Goal: Task Accomplishment & Management: Contribute content

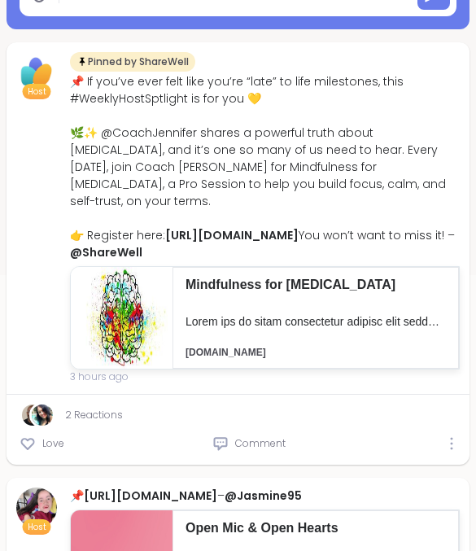
type textarea "*"
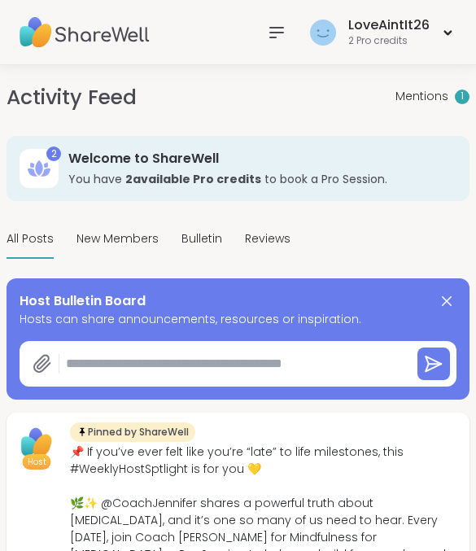
click at [425, 104] on span "Mentions" at bounding box center [421, 96] width 53 height 17
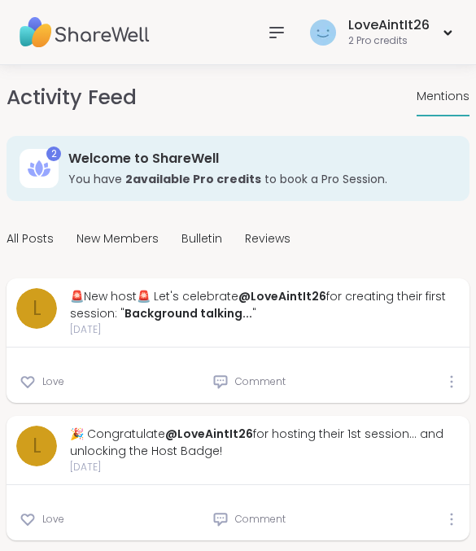
click at [454, 385] on div at bounding box center [452, 381] width 10 height 13
click at [366, 368] on div "Love Comment" at bounding box center [238, 374] width 463 height 55
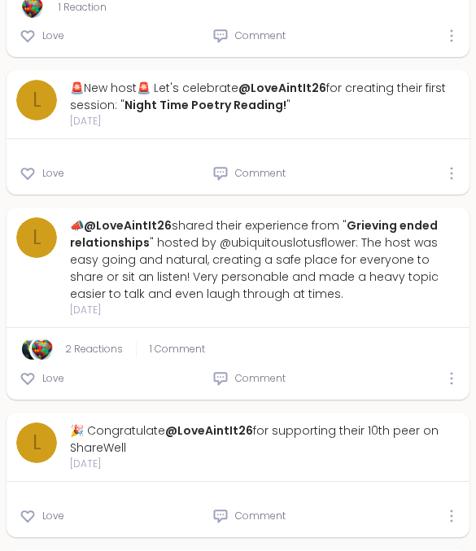
scroll to position [727, 0]
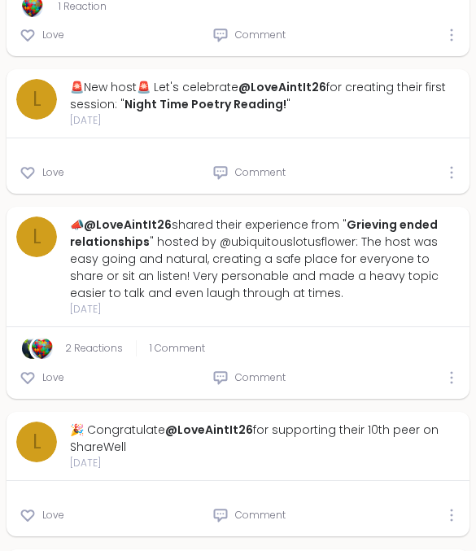
click at [165, 355] on span "1 Comment" at bounding box center [177, 348] width 55 height 15
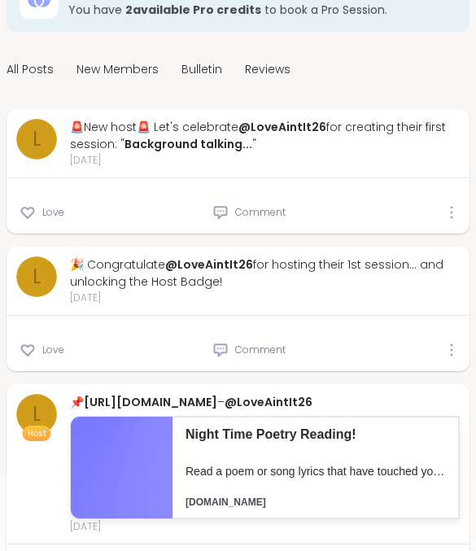
scroll to position [0, 0]
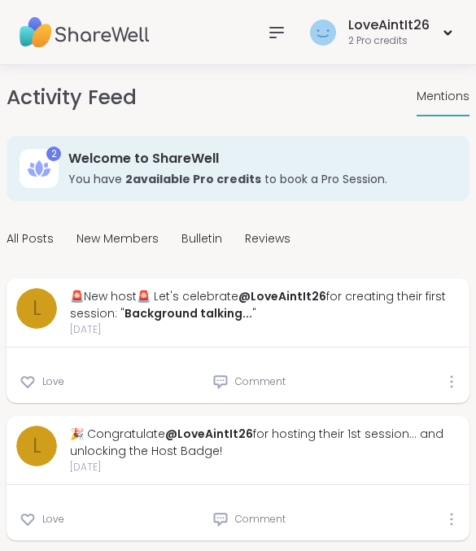
click at [434, 102] on span "Mentions" at bounding box center [442, 96] width 53 height 17
click at [47, 163] on icon at bounding box center [46, 166] width 4 height 6
click at [70, 39] on img at bounding box center [85, 32] width 130 height 57
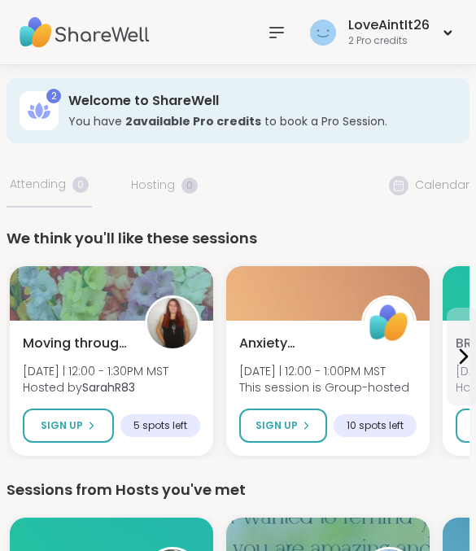
click at [108, 268] on div at bounding box center [111, 293] width 203 height 54
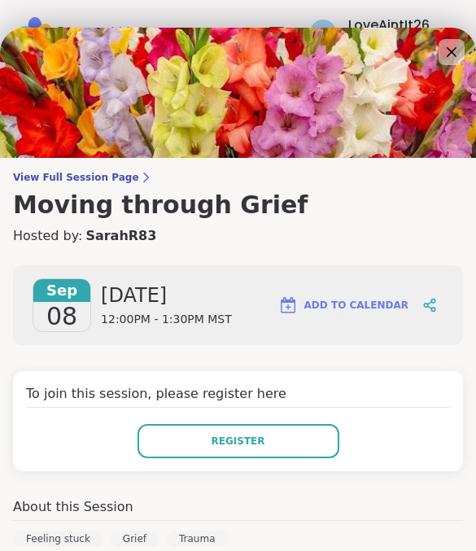
click at [99, 175] on span "View Full Session Page" at bounding box center [238, 177] width 450 height 13
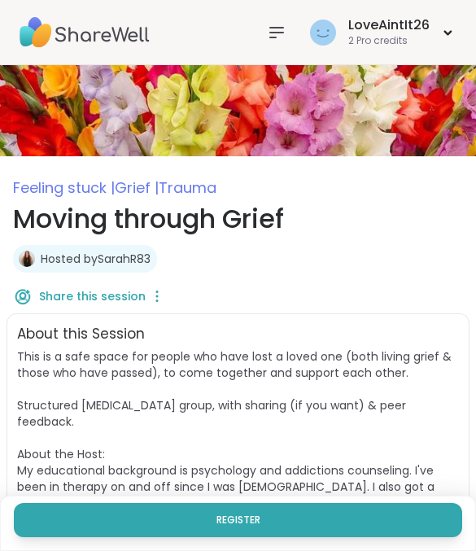
click at [118, 41] on img at bounding box center [85, 32] width 130 height 57
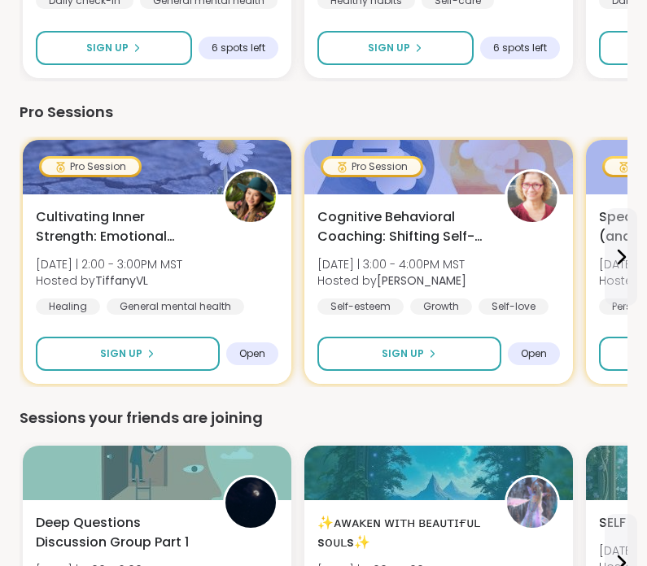
scroll to position [751, 0]
click at [143, 220] on span "Cultivating Inner Strength: Emotional Regulation" at bounding box center [120, 226] width 169 height 39
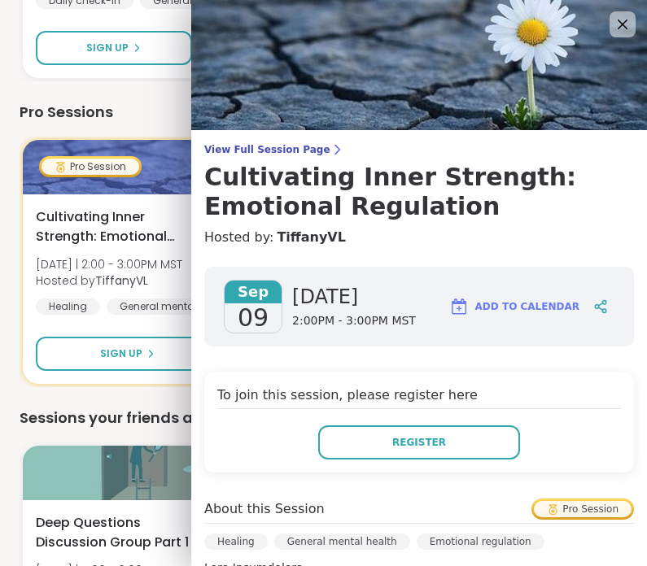
click at [475, 38] on img at bounding box center [418, 65] width 455 height 130
click at [475, 21] on icon at bounding box center [622, 25] width 10 height 10
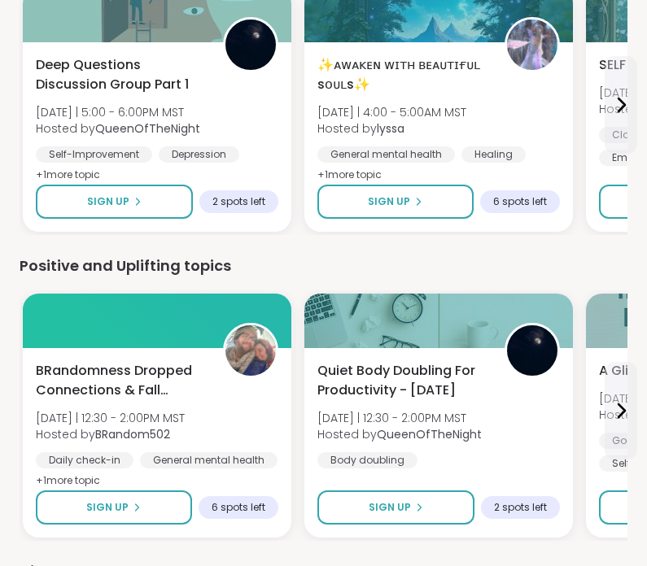
scroll to position [1177, 0]
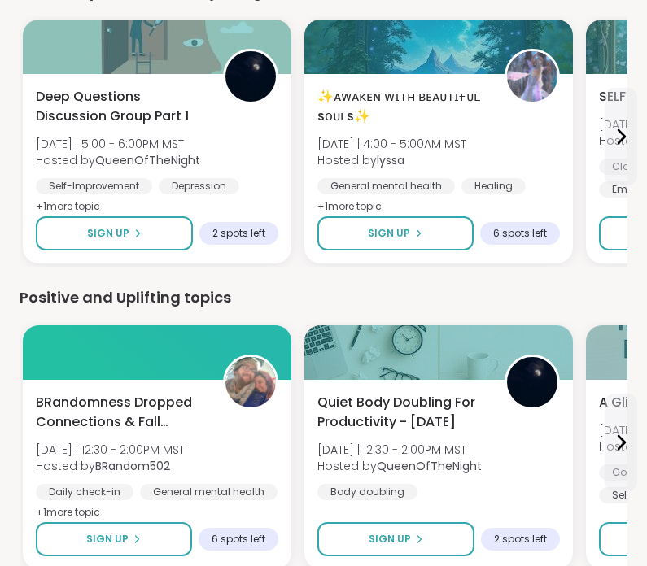
click at [233, 140] on div "Deep Questions Discussion Group Part 1 [DATE] | 5:00 - 6:00PM MST Hosted by Que…" at bounding box center [157, 152] width 242 height 130
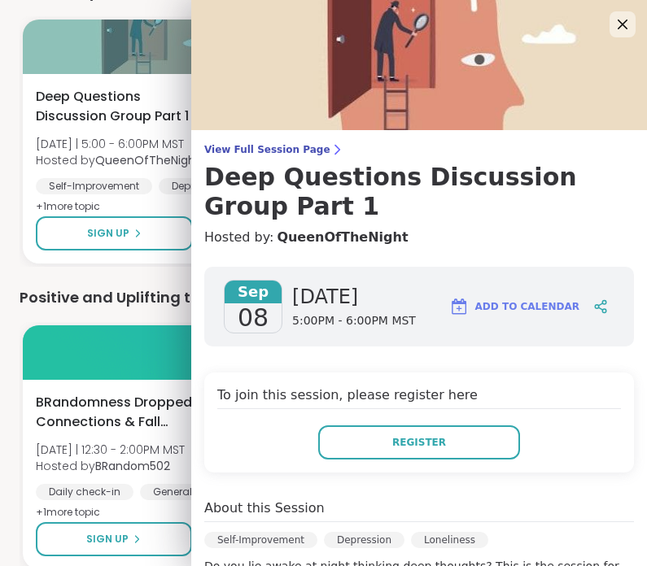
scroll to position [-7, 0]
click at [131, 305] on div "Positive and Uplifting topics" at bounding box center [324, 297] width 608 height 23
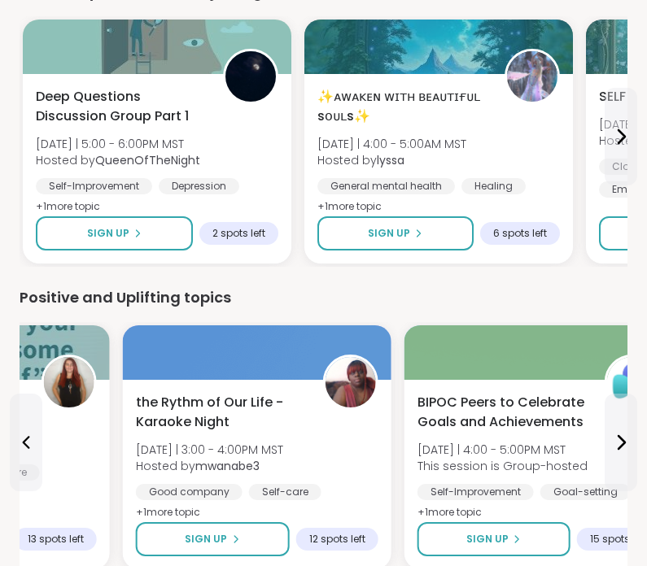
click at [260, 399] on span "the Rythm of Our Life - Karaoke Night" at bounding box center [220, 412] width 169 height 39
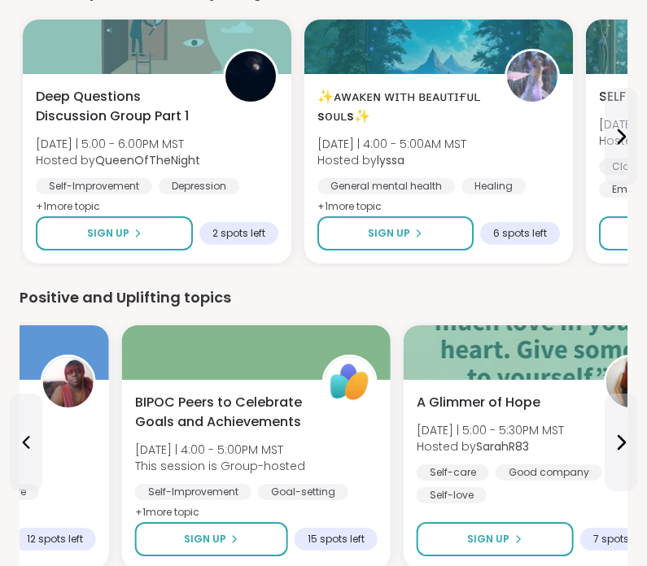
click at [309, 349] on div at bounding box center [256, 352] width 268 height 54
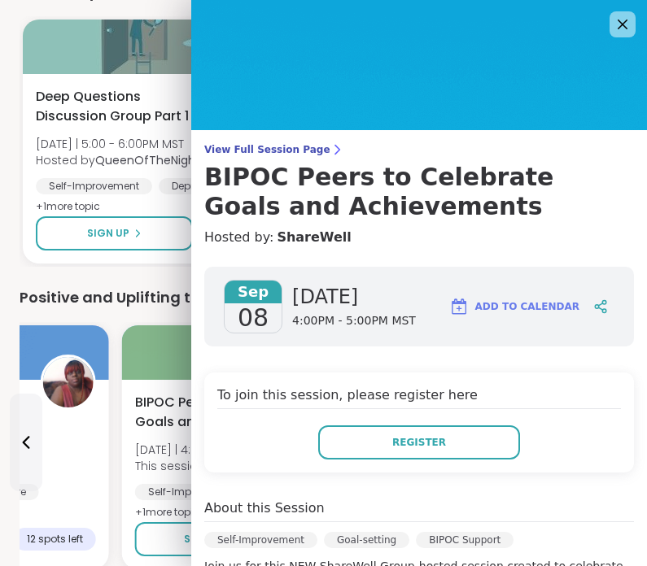
click at [475, 33] on icon at bounding box center [622, 25] width 20 height 20
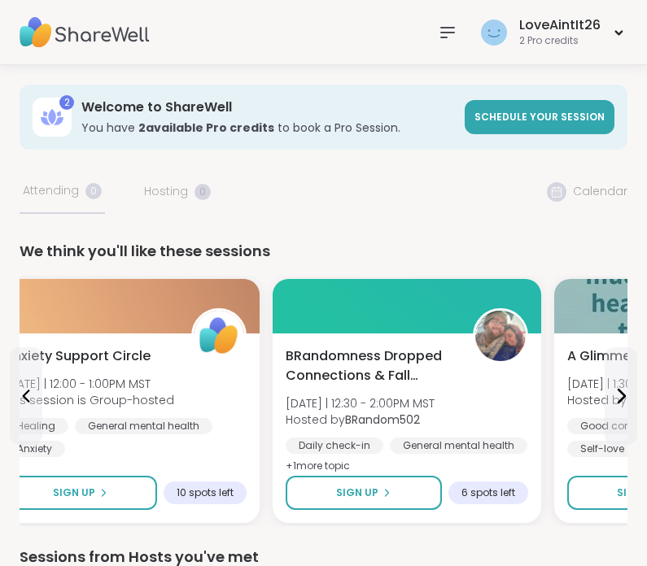
click at [475, 124] on span "Schedule your session" at bounding box center [539, 117] width 130 height 14
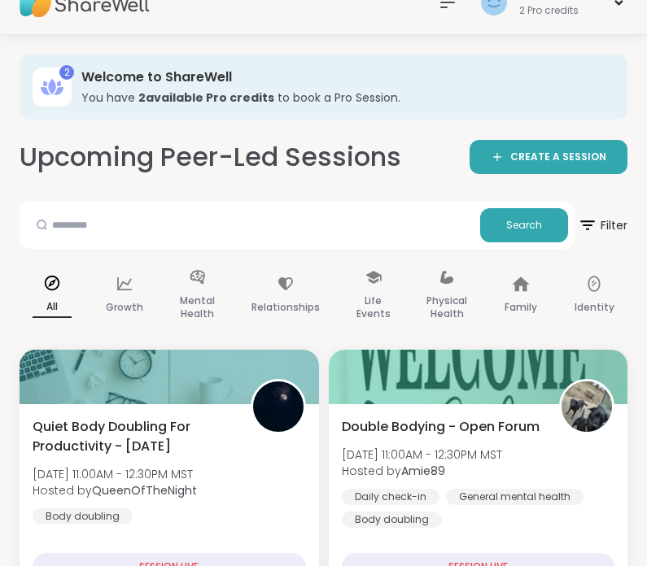
scroll to position [27, 0]
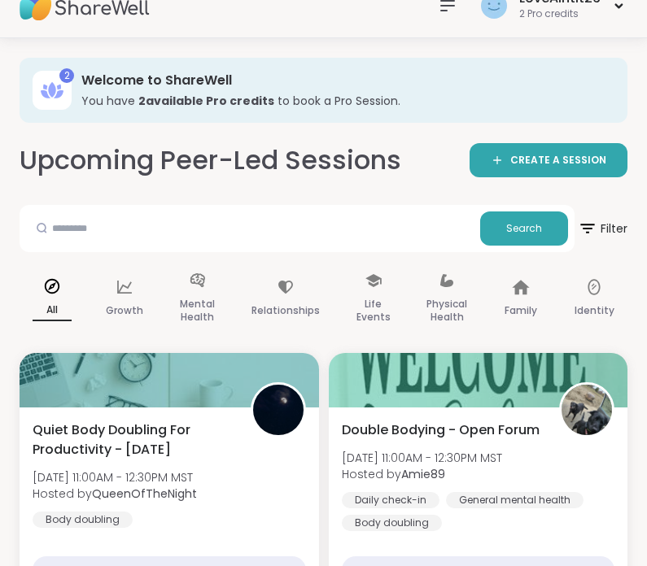
click at [475, 150] on link "CREATE A SESSION" at bounding box center [548, 160] width 158 height 34
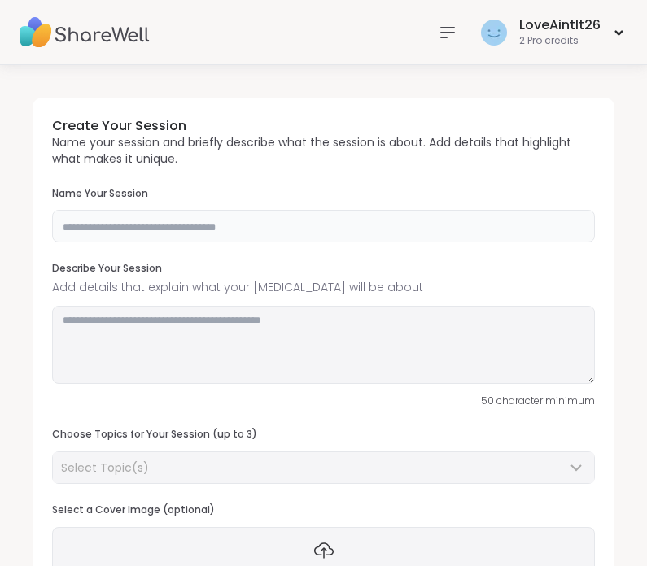
click at [308, 223] on input "text" at bounding box center [323, 226] width 542 height 33
type input "**********"
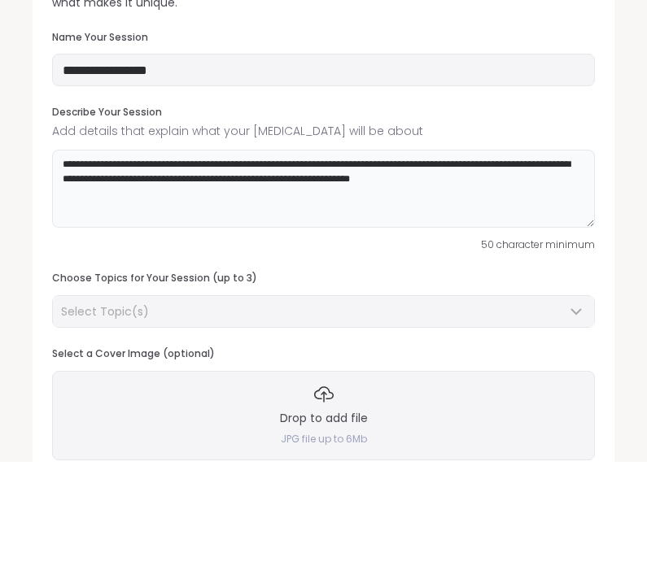
scroll to position [62, 0]
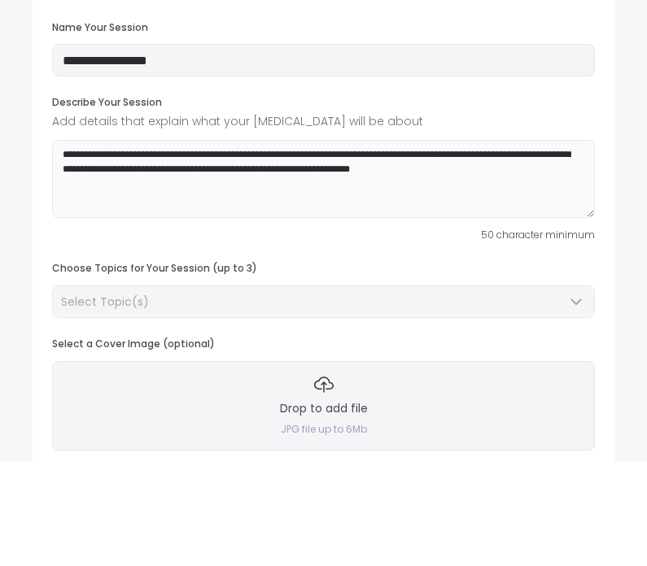
type textarea "**********"
click at [475, 148] on input "**********" at bounding box center [323, 164] width 542 height 33
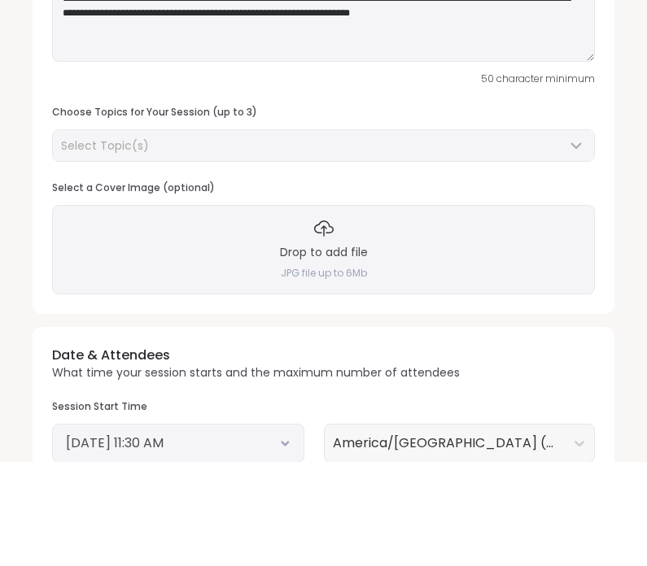
scroll to position [222, 0]
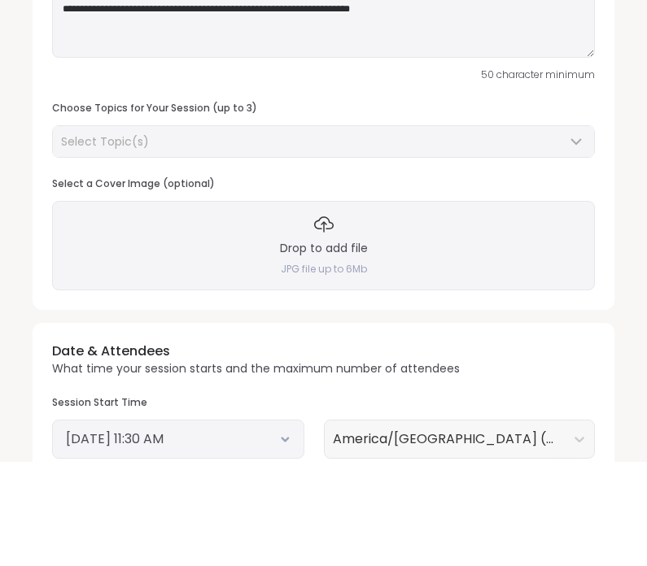
type input "**********"
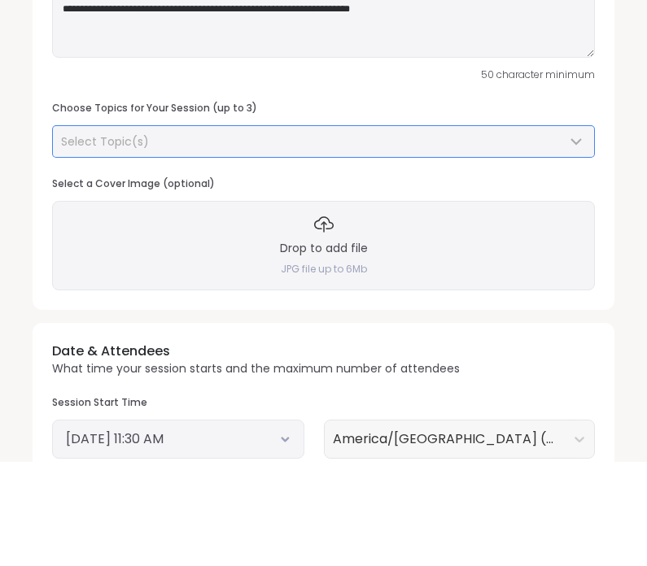
click at [475, 230] on div "Select Topic(s)" at bounding box center [323, 245] width 541 height 31
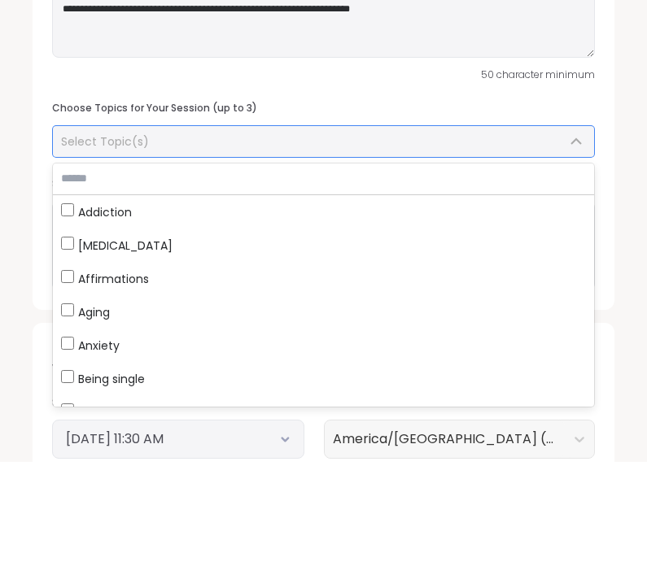
click at [138, 307] on div "Addiction" at bounding box center [323, 315] width 525 height 17
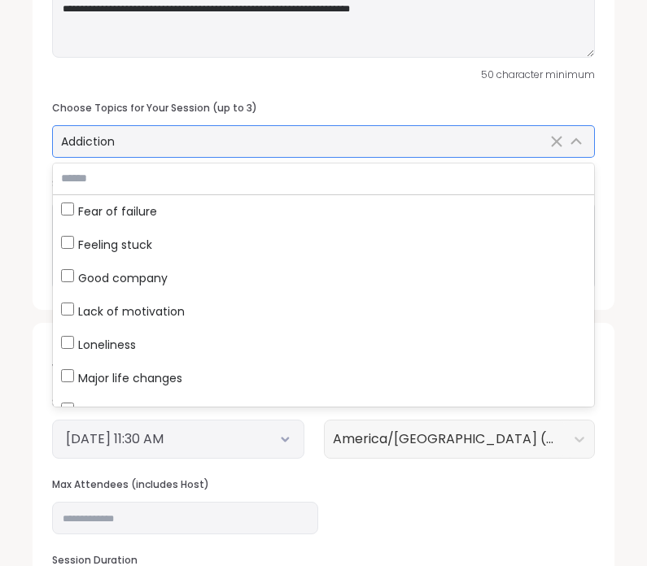
scroll to position [580, 0]
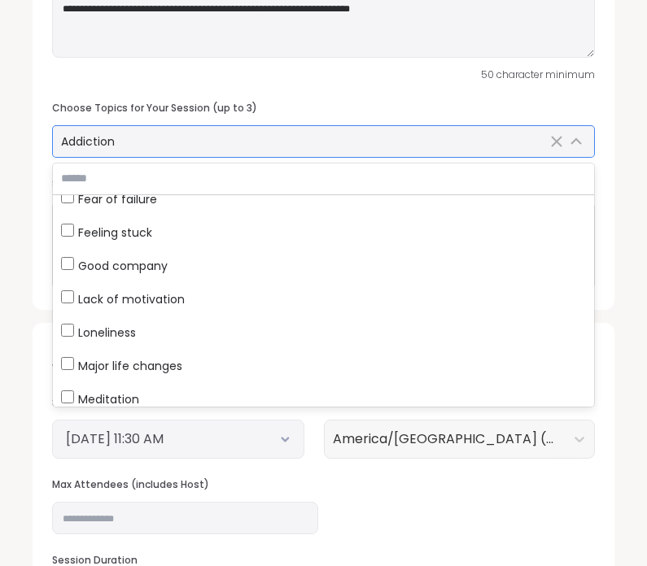
click at [190, 257] on div "Good company" at bounding box center [323, 265] width 525 height 17
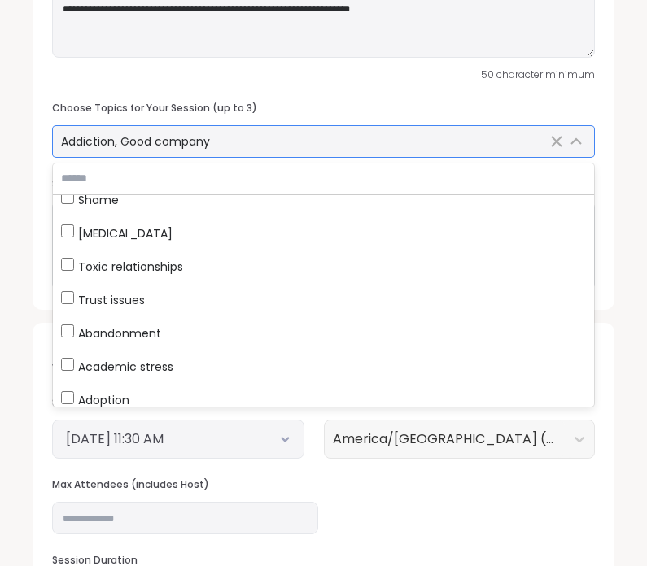
scroll to position [947, 0]
click at [232, 220] on label "[MEDICAL_DATA]" at bounding box center [323, 232] width 541 height 33
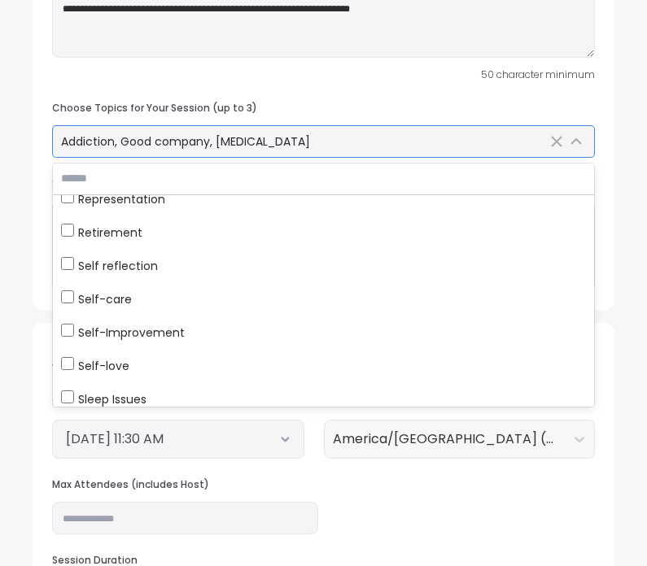
scroll to position [4513, 0]
click at [463, 127] on div "Addiction, Good company, [MEDICAL_DATA]" at bounding box center [323, 141] width 541 height 31
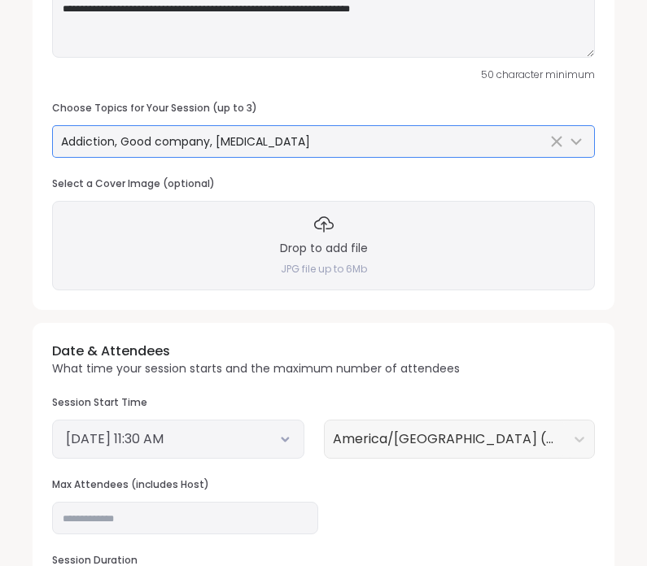
click at [475, 135] on div "Addiction, Good company, [MEDICAL_DATA]" at bounding box center [304, 141] width 486 height 16
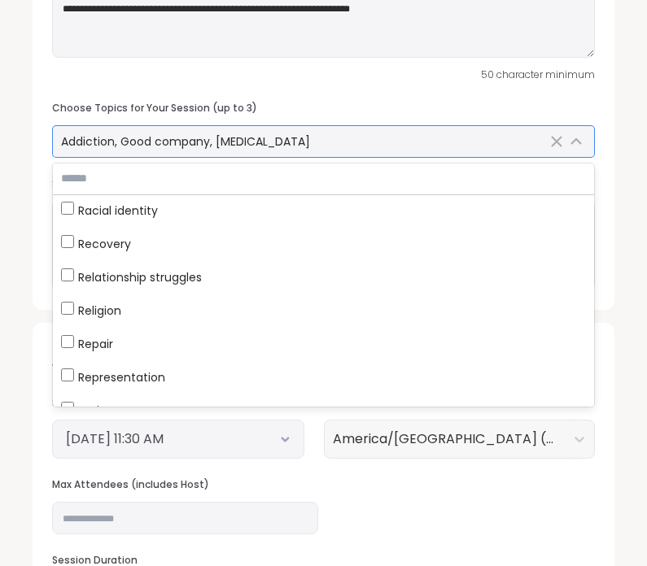
click at [405, 386] on div "Representation" at bounding box center [323, 376] width 525 height 17
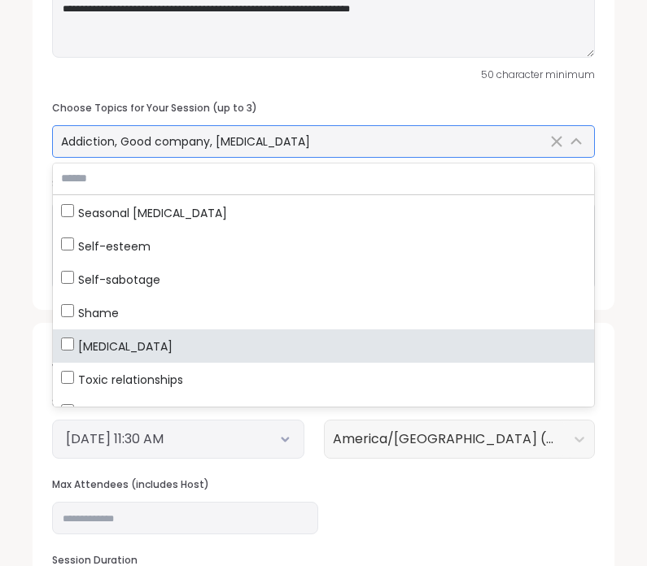
scroll to position [831, 0]
click at [232, 332] on label "[MEDICAL_DATA]" at bounding box center [323, 347] width 541 height 33
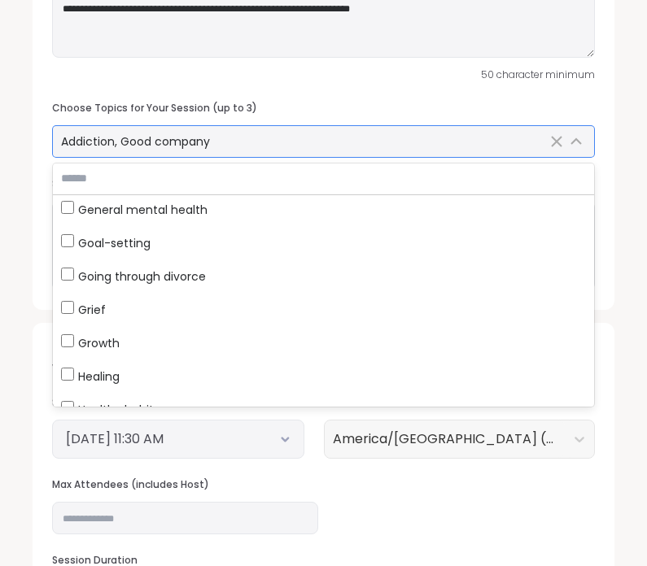
scroll to position [2738, 0]
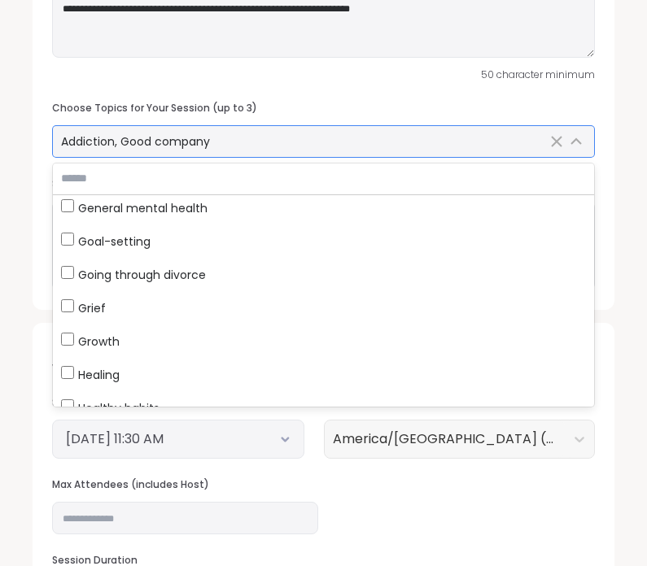
click at [224, 211] on div "General mental health" at bounding box center [323, 207] width 525 height 17
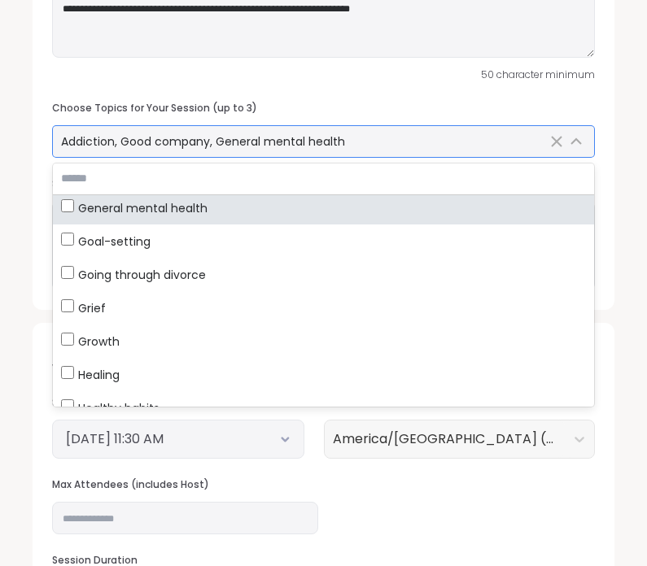
scroll to position [2735, 0]
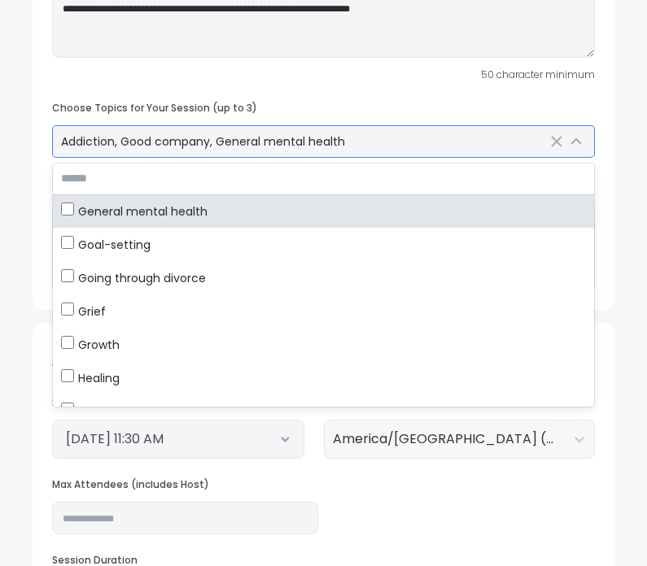
click at [203, 211] on span "General mental health" at bounding box center [142, 211] width 129 height 16
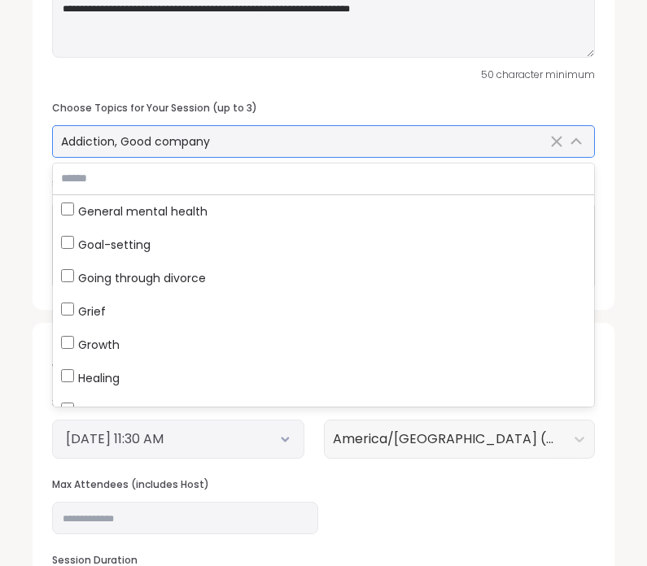
click at [129, 370] on div "Healing" at bounding box center [323, 377] width 525 height 17
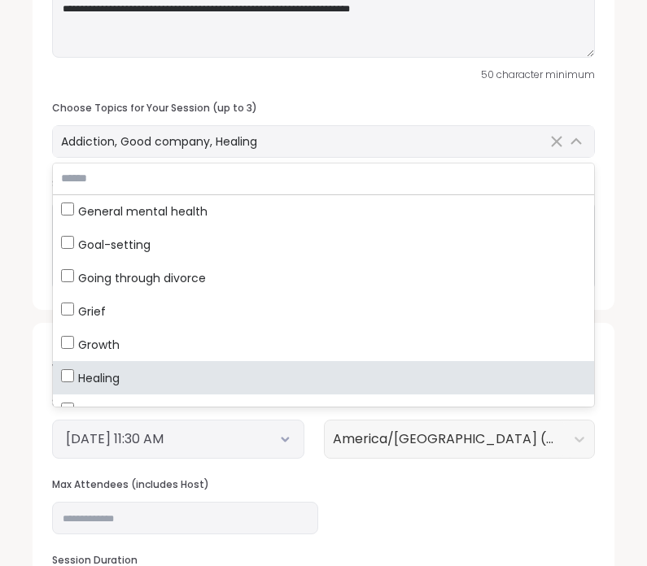
click at [475, 146] on div "**********" at bounding box center [324, 40] width 582 height 538
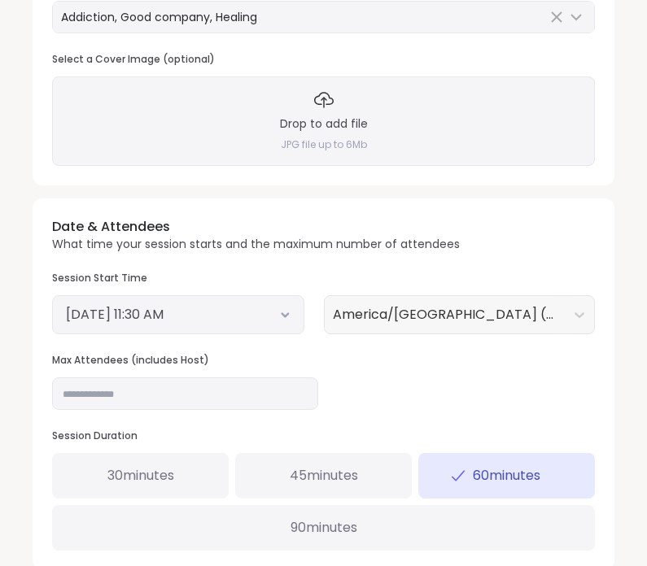
scroll to position [453, 0]
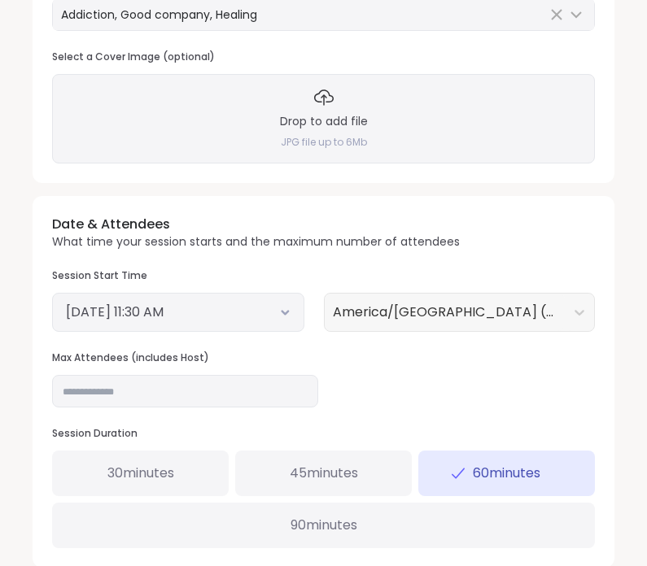
click at [270, 303] on button "[DATE] 11:30 AM" at bounding box center [178, 313] width 224 height 20
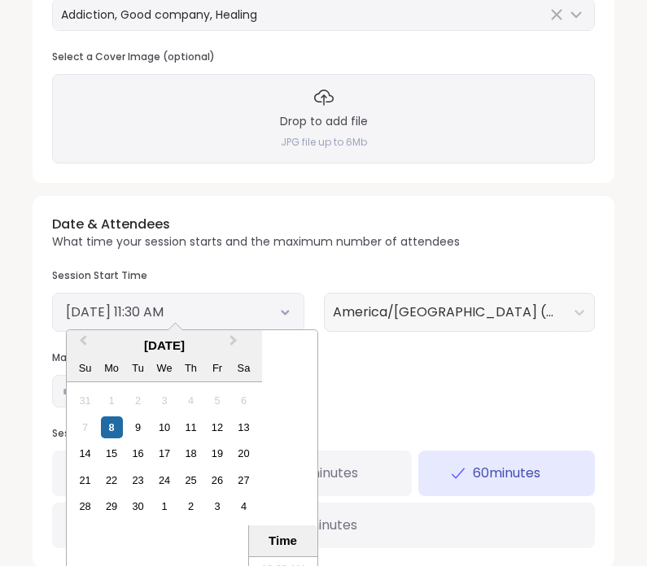
scroll to position [492, 0]
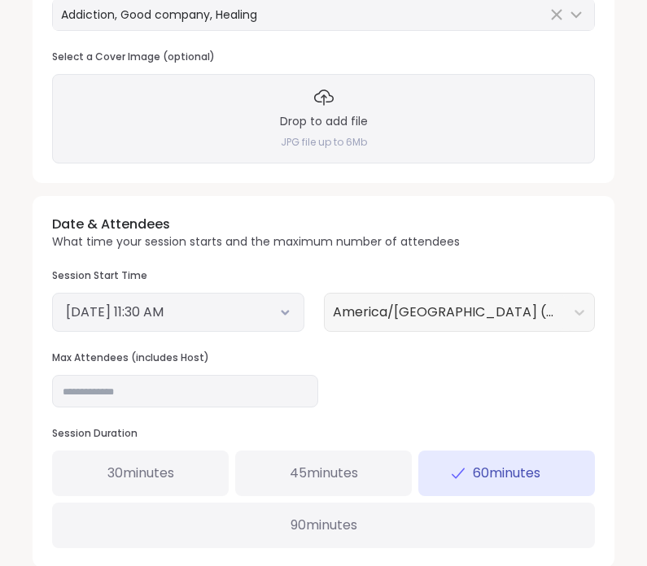
click at [275, 293] on div "[DATE] 11:30 AM" at bounding box center [178, 312] width 252 height 39
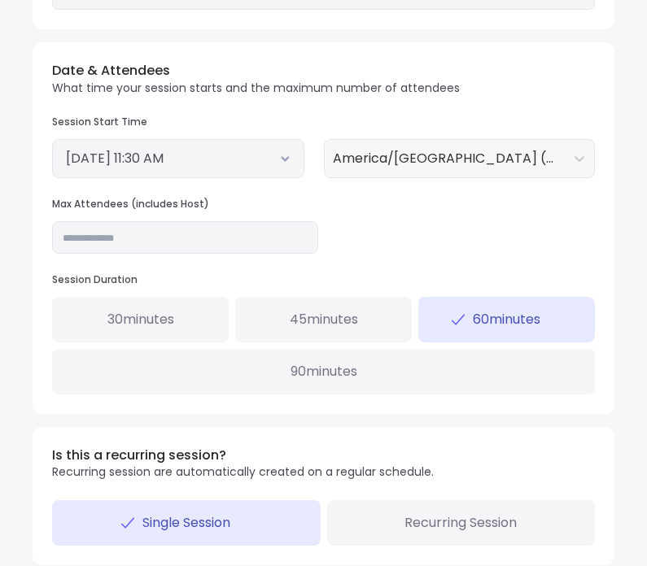
scroll to position [608, 0]
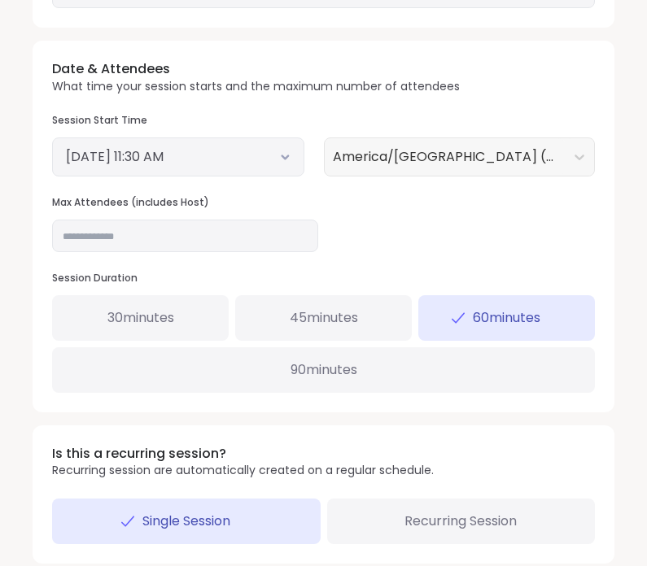
click at [300, 312] on span "45 minutes" at bounding box center [324, 318] width 68 height 20
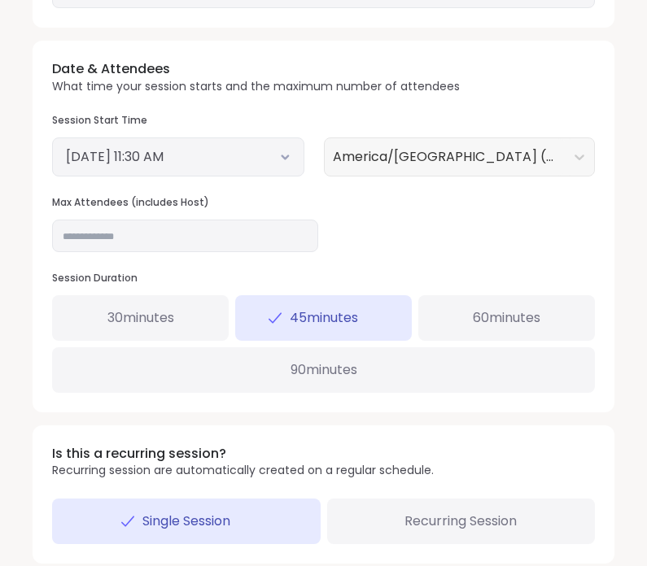
click at [187, 303] on div "30 minutes" at bounding box center [140, 318] width 176 height 46
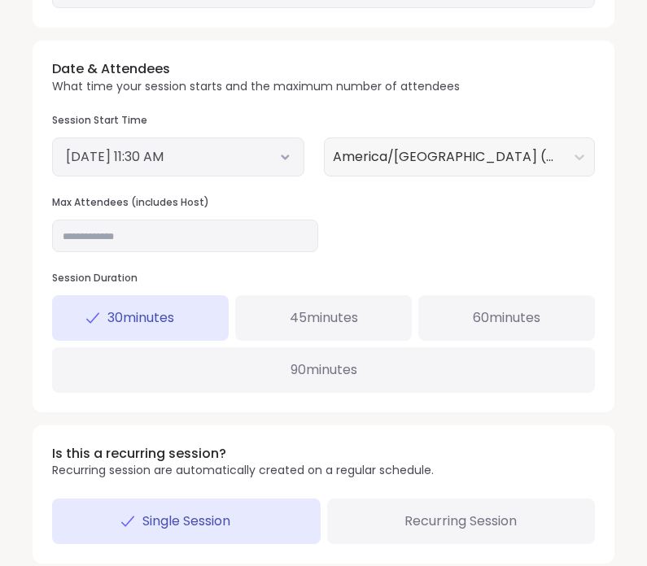
click at [341, 308] on span "45 minutes" at bounding box center [324, 318] width 68 height 20
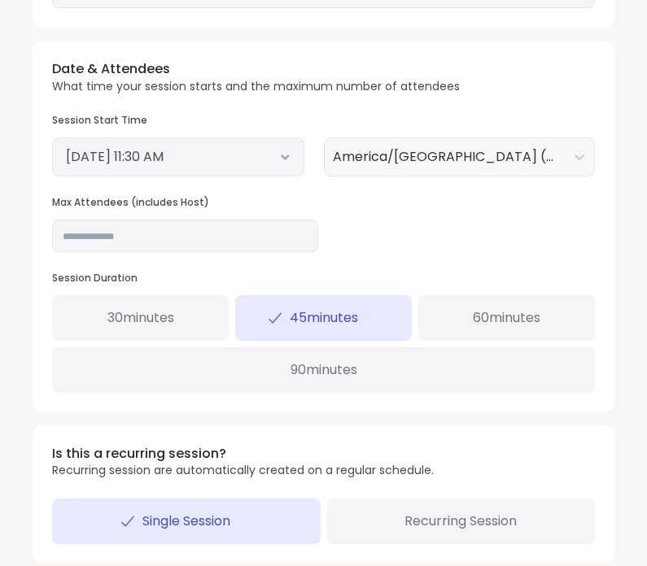
click at [430, 512] on span "Recurring Session" at bounding box center [460, 522] width 112 height 20
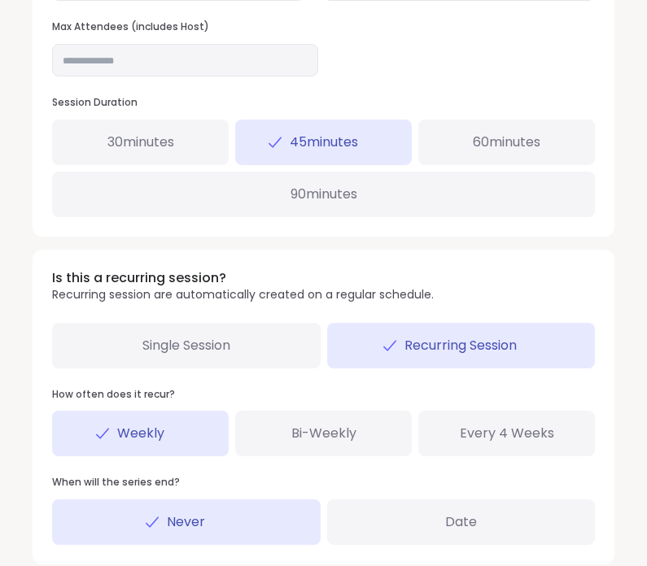
scroll to position [784, 0]
click at [325, 411] on div "Bi-Weekly" at bounding box center [323, 434] width 176 height 46
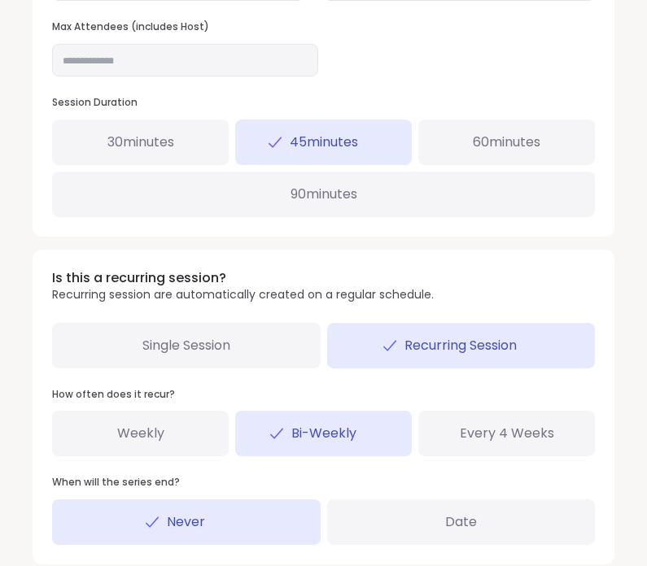
scroll to position [849, 0]
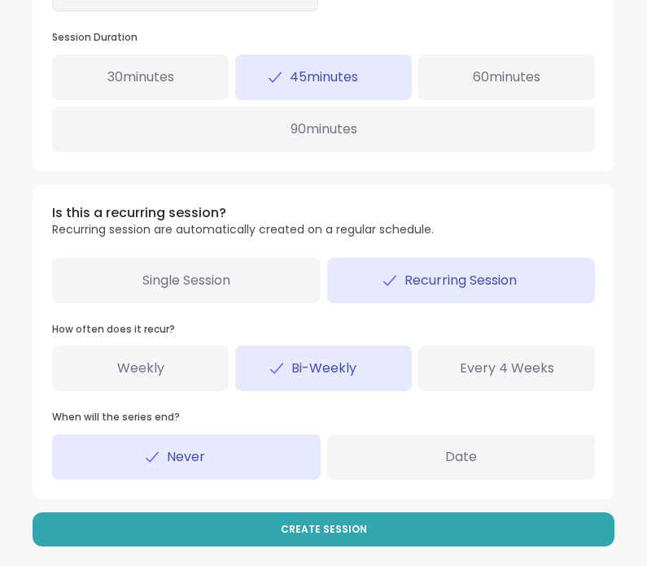
click at [403, 459] on div "Date" at bounding box center [461, 457] width 268 height 46
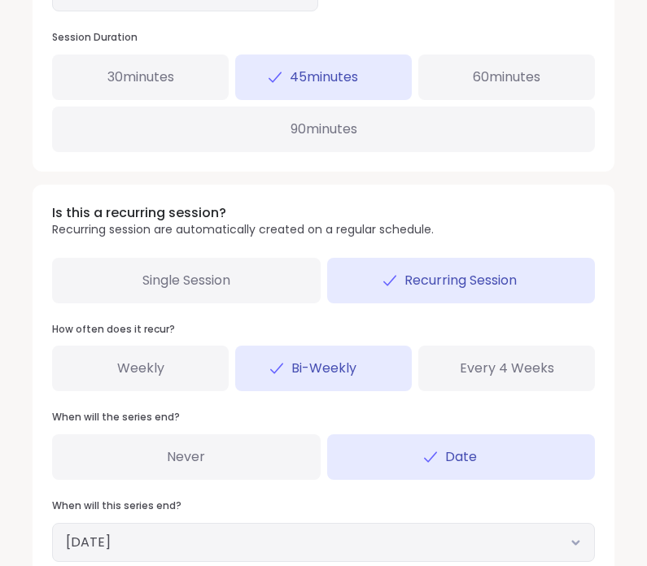
scroll to position [865, 0]
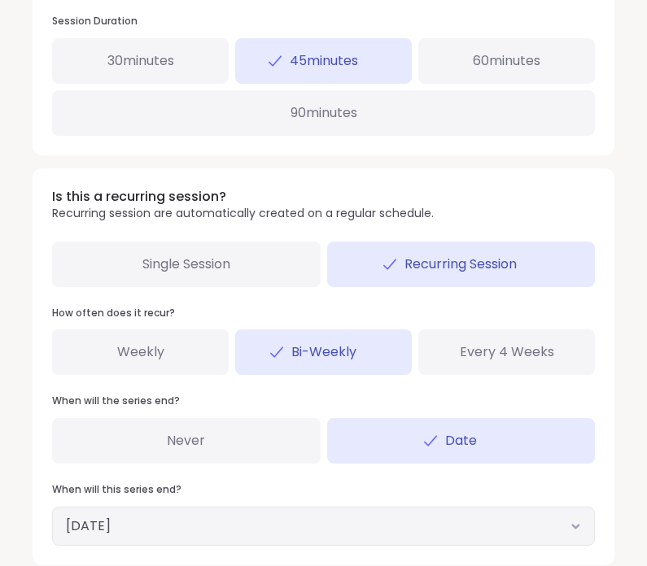
click at [332, 516] on button "[DATE]" at bounding box center [323, 526] width 515 height 20
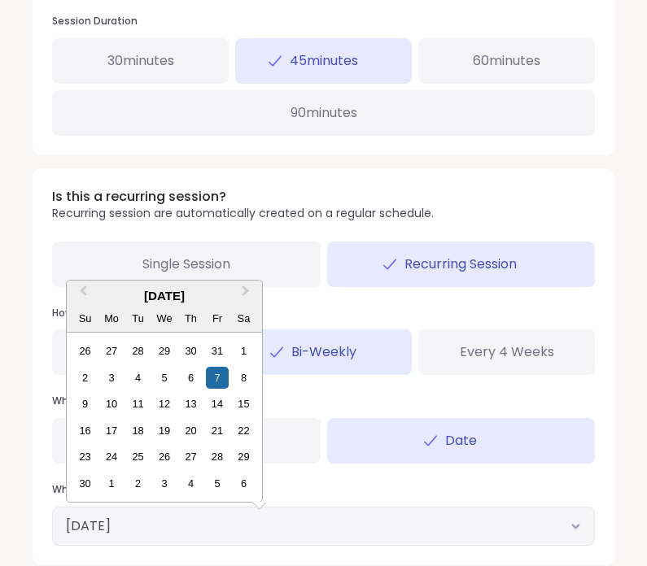
click at [167, 451] on div "26" at bounding box center [164, 457] width 22 height 22
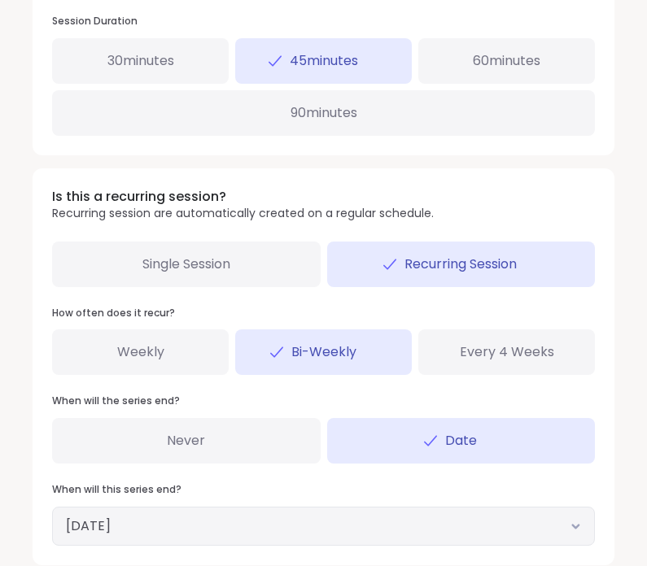
click at [244, 516] on button "[DATE]" at bounding box center [323, 526] width 515 height 20
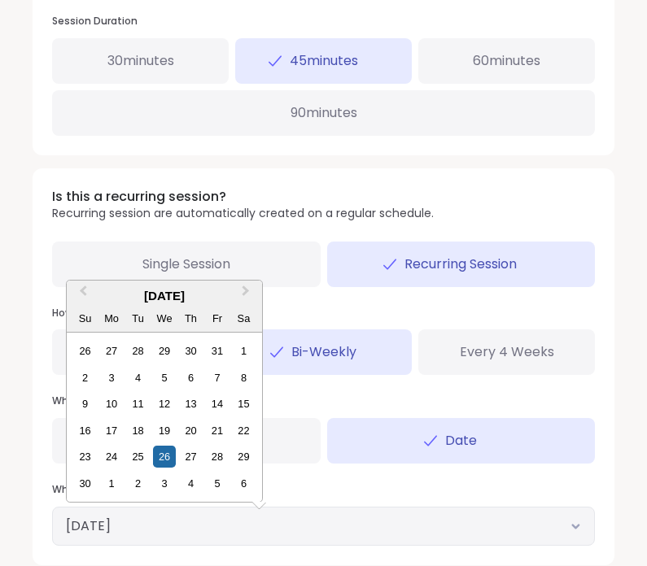
click at [143, 448] on div "25" at bounding box center [138, 457] width 22 height 22
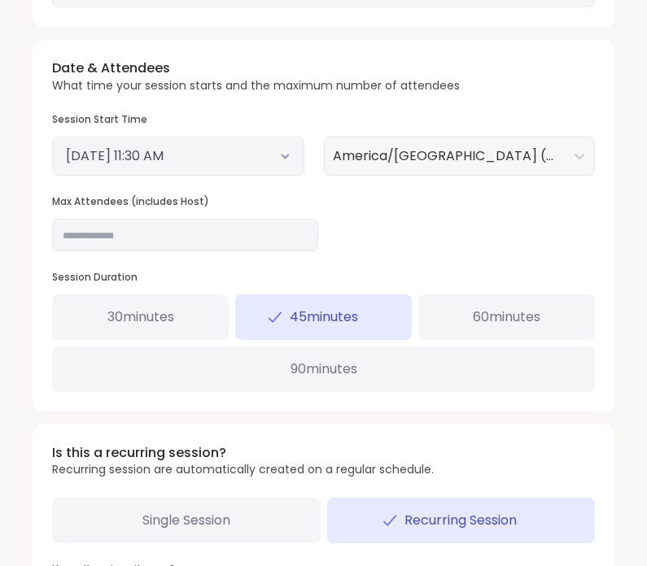
scroll to position [605, 0]
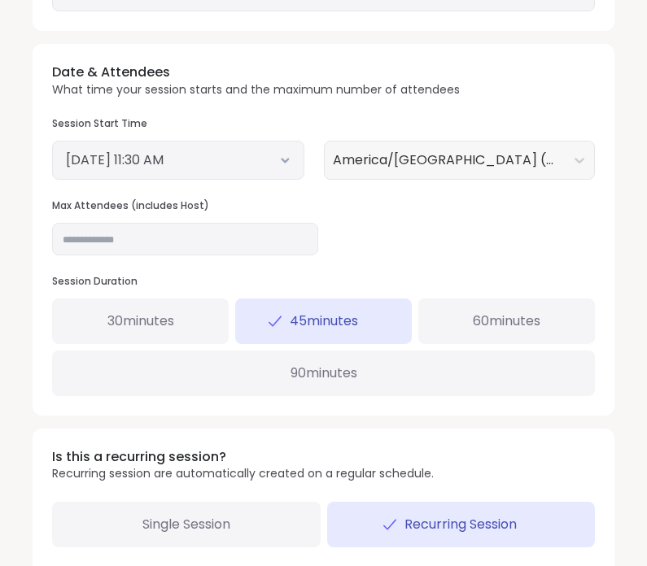
click at [262, 155] on button "[DATE] 11:30 AM" at bounding box center [178, 160] width 224 height 20
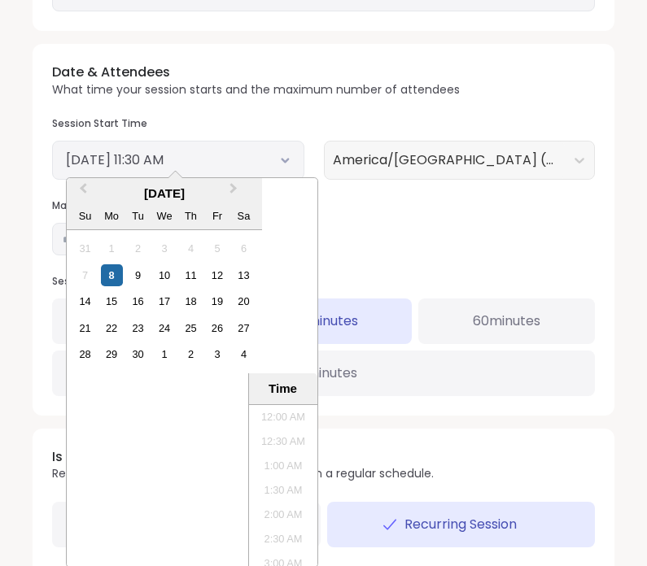
scroll to position [492, 0]
click at [139, 282] on div "9" at bounding box center [138, 275] width 22 height 22
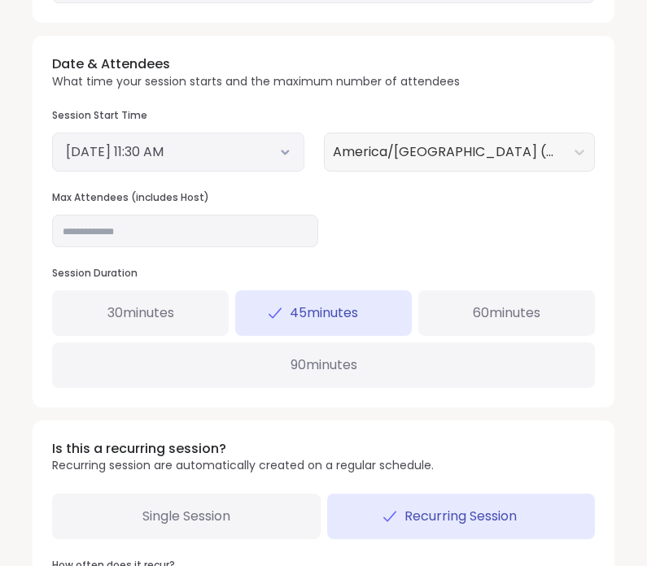
scroll to position [613, 0]
click at [298, 216] on input "**" at bounding box center [185, 231] width 266 height 33
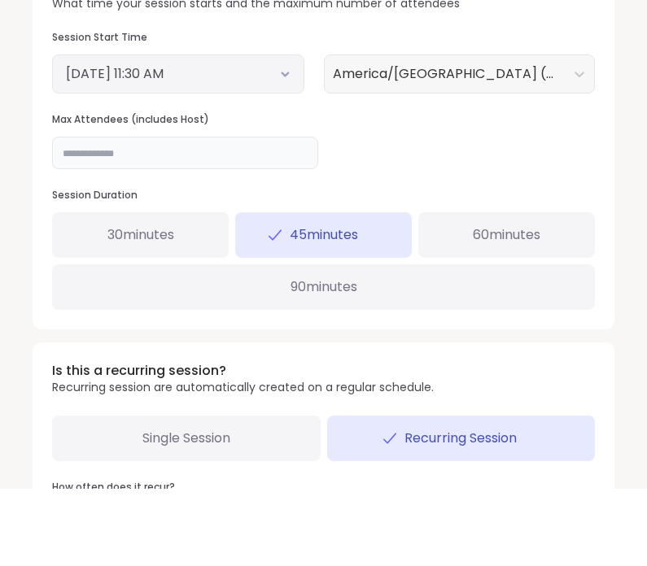
type input "*"
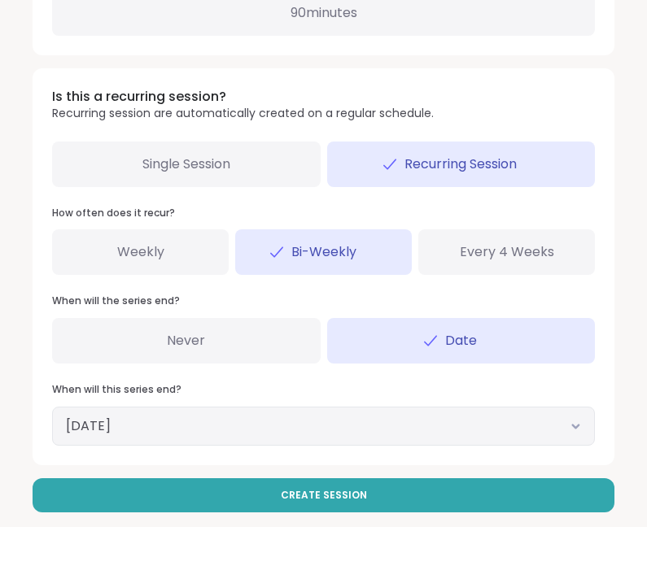
scroll to position [930, 0]
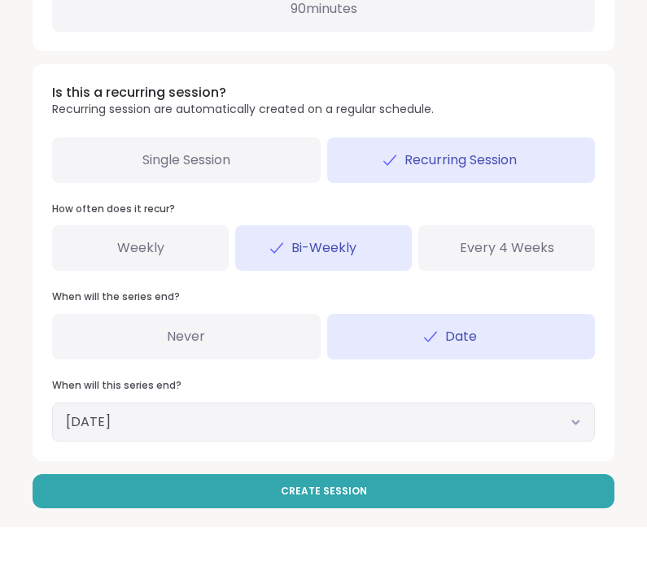
click at [425, 451] on button "[DATE]" at bounding box center [323, 461] width 515 height 20
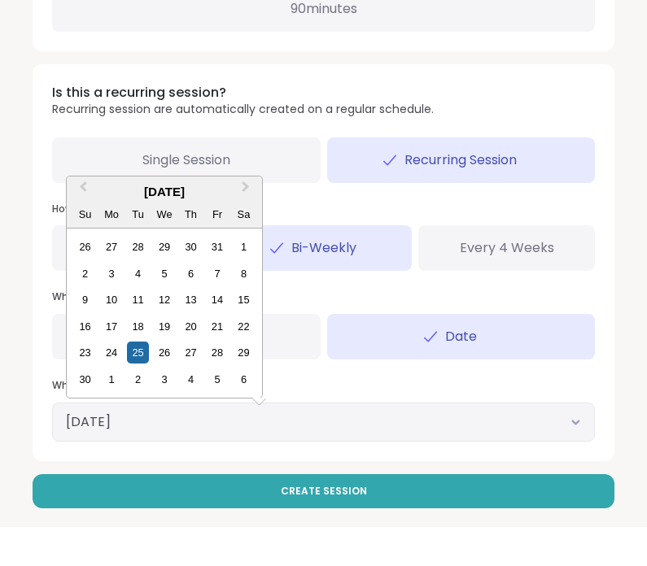
scroll to position [865, 0]
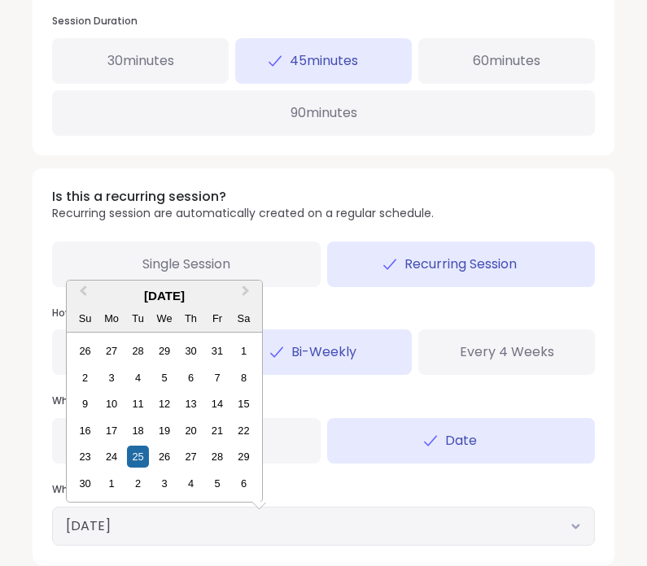
click at [141, 426] on div "18" at bounding box center [138, 431] width 22 height 22
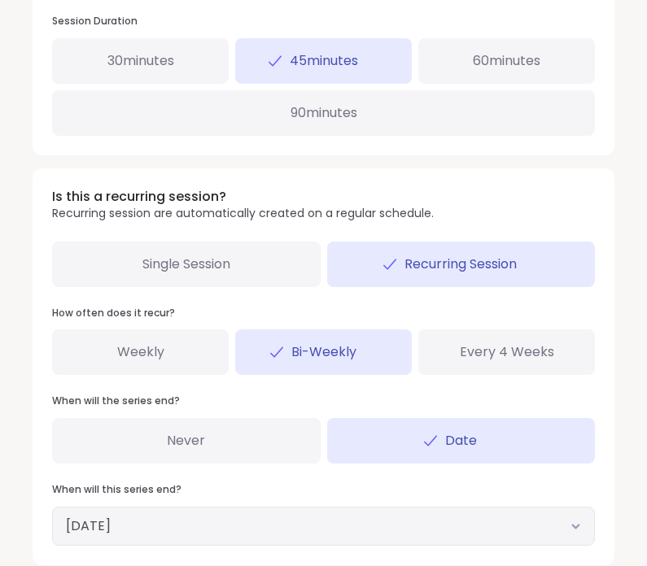
click at [269, 516] on button "[DATE]" at bounding box center [323, 526] width 515 height 20
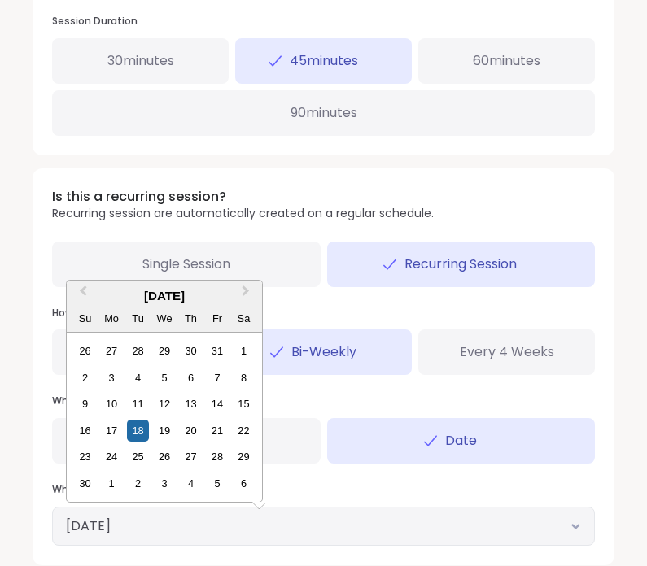
click at [85, 289] on button "Previous Month" at bounding box center [81, 295] width 26 height 26
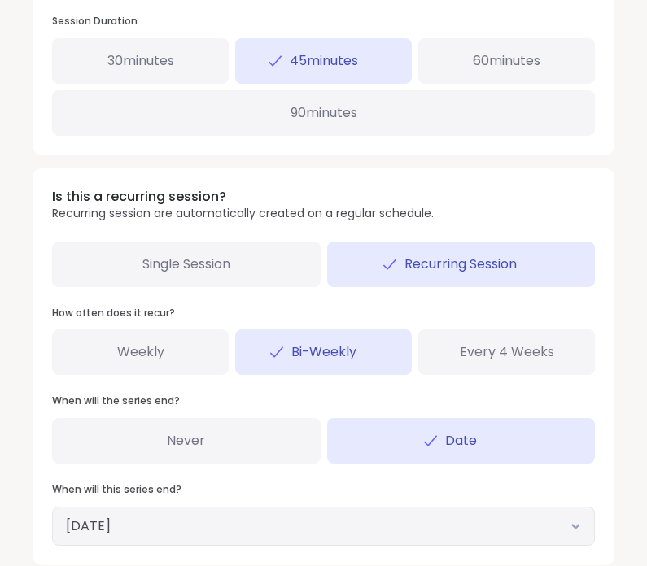
click at [85, 289] on div "Is this a recurring session? Recurring session are automatically created on a r…" at bounding box center [324, 366] width 582 height 397
click at [156, 525] on button "[DATE]" at bounding box center [323, 526] width 515 height 20
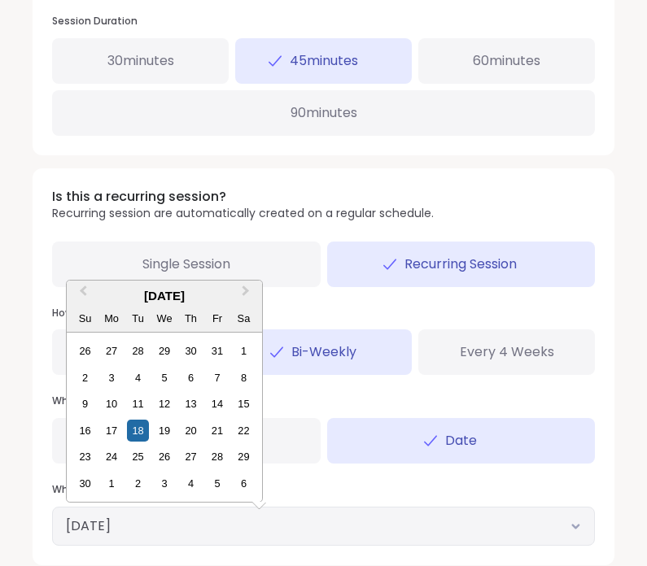
click at [155, 287] on div "[DATE]" at bounding box center [164, 296] width 195 height 19
click at [153, 271] on div "Single Session" at bounding box center [186, 265] width 268 height 46
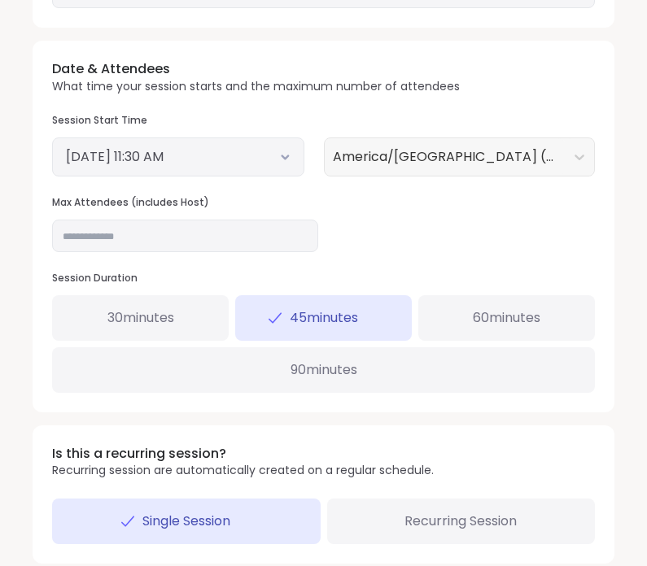
scroll to position [673, 0]
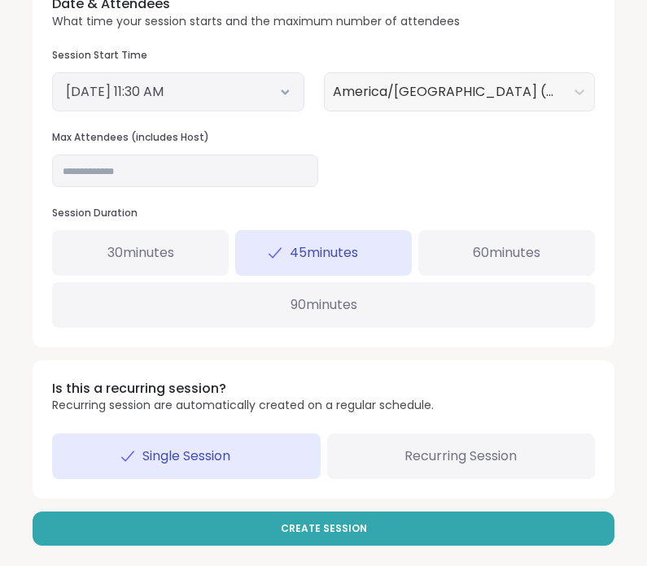
click at [431, 463] on div "Recurring Session" at bounding box center [461, 457] width 268 height 46
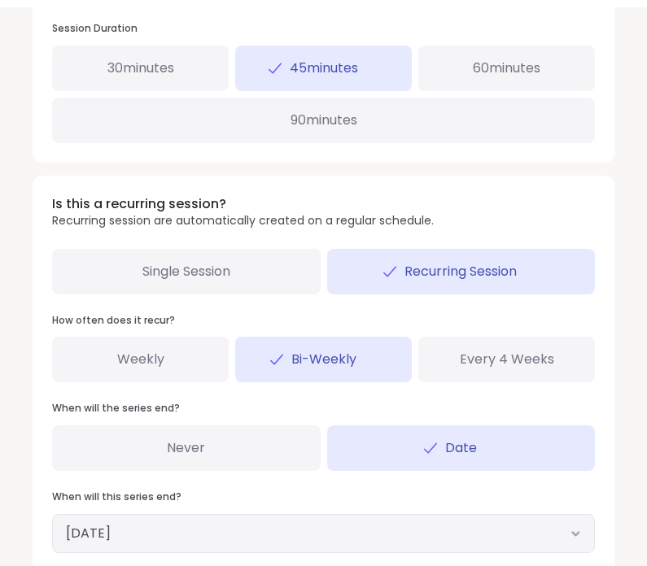
click at [272, 519] on button "[DATE]" at bounding box center [323, 526] width 515 height 20
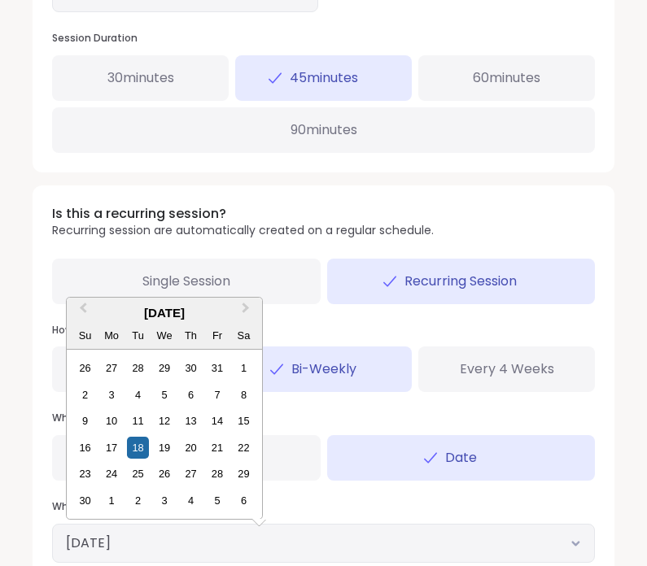
scroll to position [843, 0]
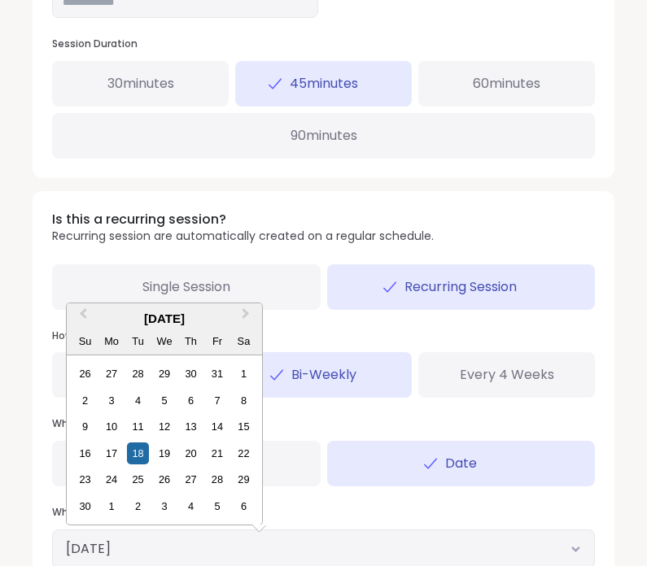
click at [78, 293] on div "Single Session" at bounding box center [186, 287] width 268 height 46
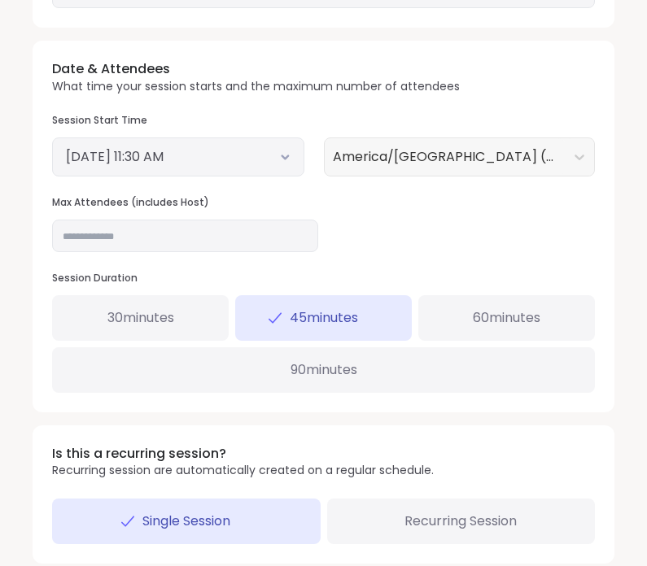
scroll to position [673, 0]
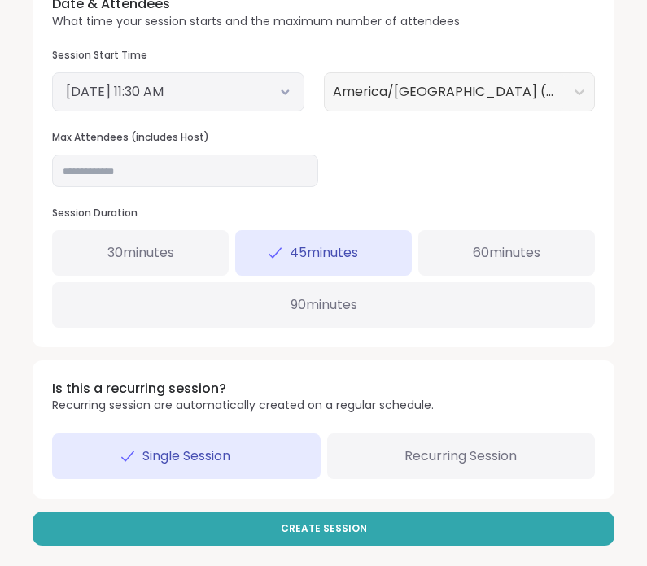
click at [430, 447] on span "Recurring Session" at bounding box center [460, 457] width 112 height 20
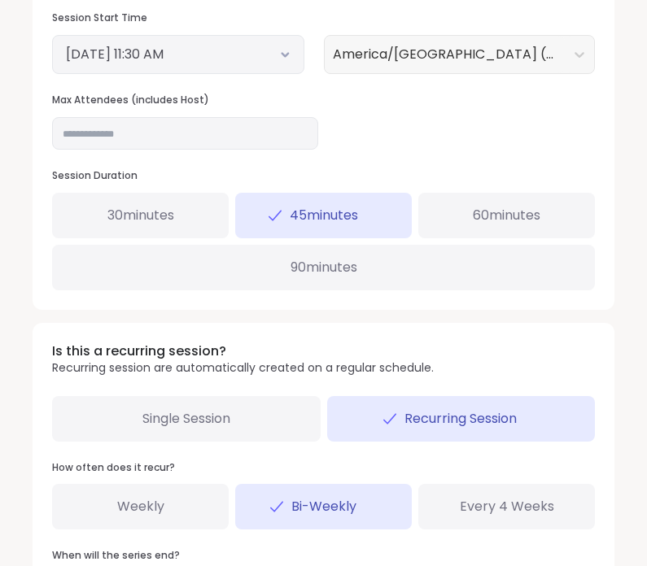
scroll to position [712, 0]
click at [475, 486] on div "Every 4 Weeks" at bounding box center [506, 506] width 176 height 46
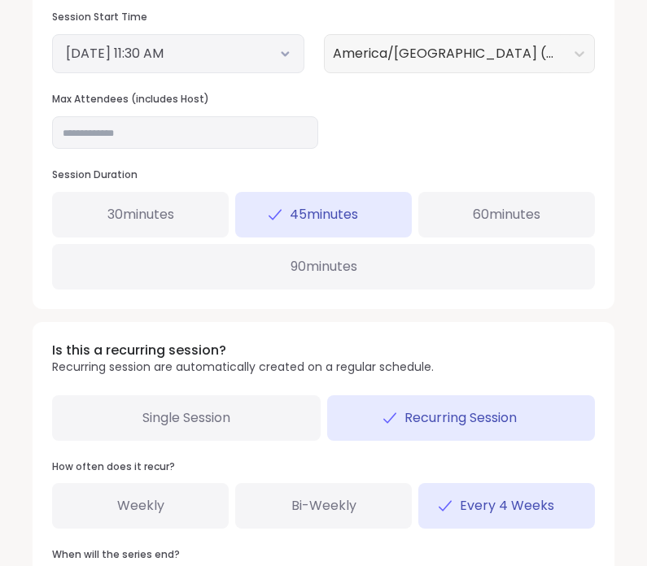
click at [171, 495] on div "Weekly" at bounding box center [140, 506] width 176 height 46
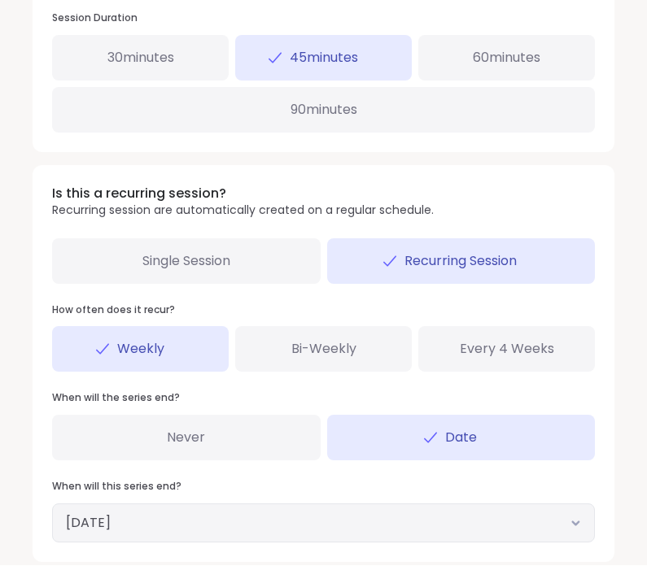
scroll to position [865, 0]
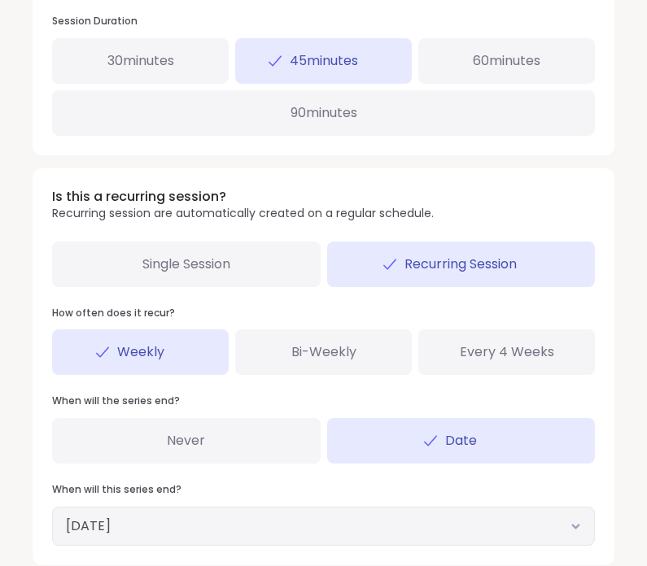
click at [379, 517] on button "[DATE]" at bounding box center [323, 526] width 515 height 20
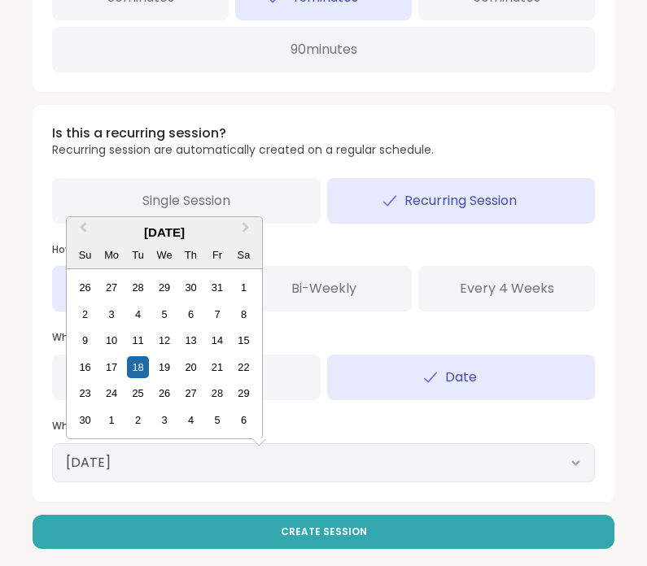
scroll to position [930, 0]
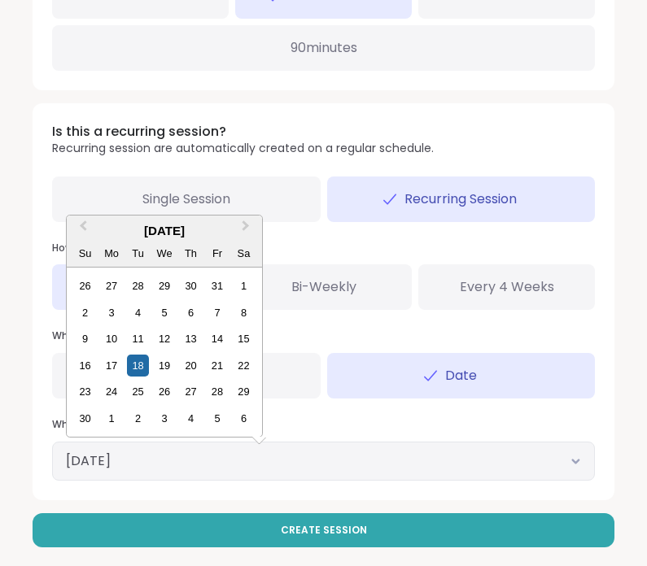
click at [413, 458] on button "[DATE]" at bounding box center [323, 461] width 515 height 20
click at [146, 275] on div "28" at bounding box center [138, 286] width 22 height 22
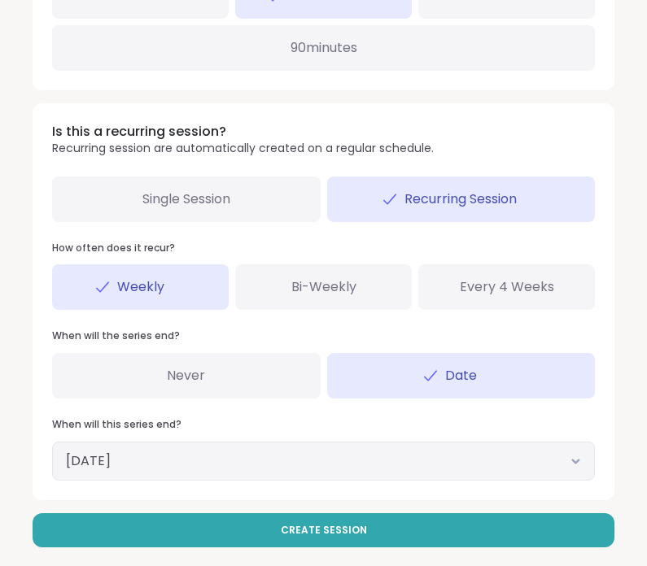
click at [232, 451] on button "[DATE]" at bounding box center [323, 461] width 515 height 20
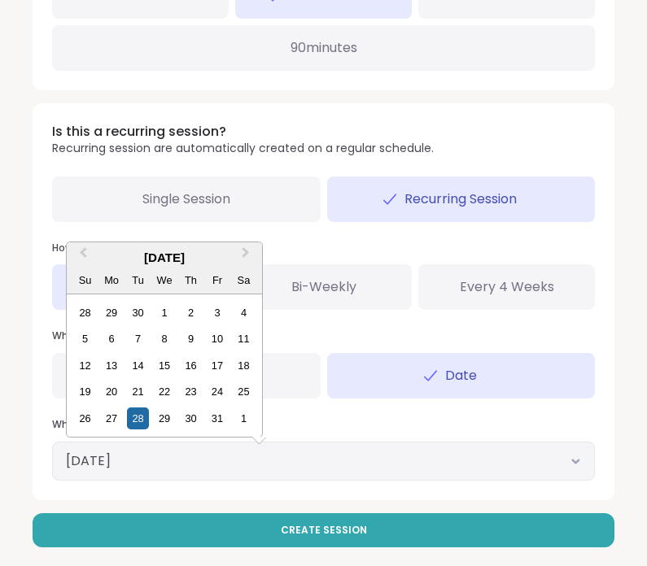
click at [137, 328] on div "7" at bounding box center [138, 339] width 22 height 22
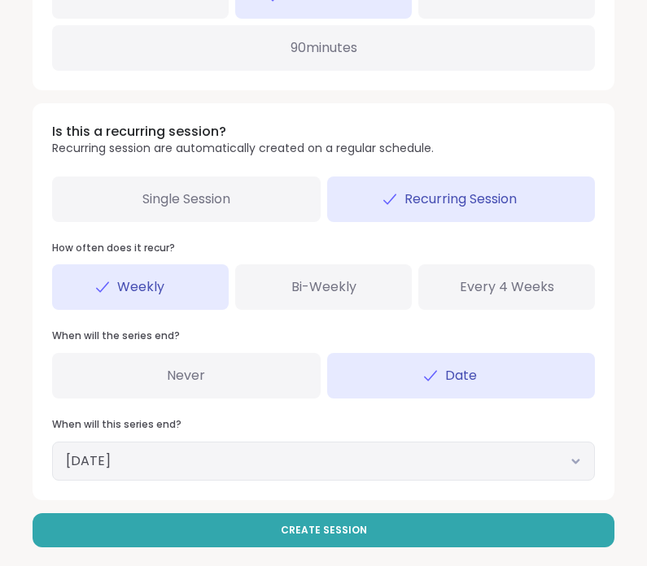
click at [247, 454] on button "[DATE]" at bounding box center [323, 461] width 515 height 20
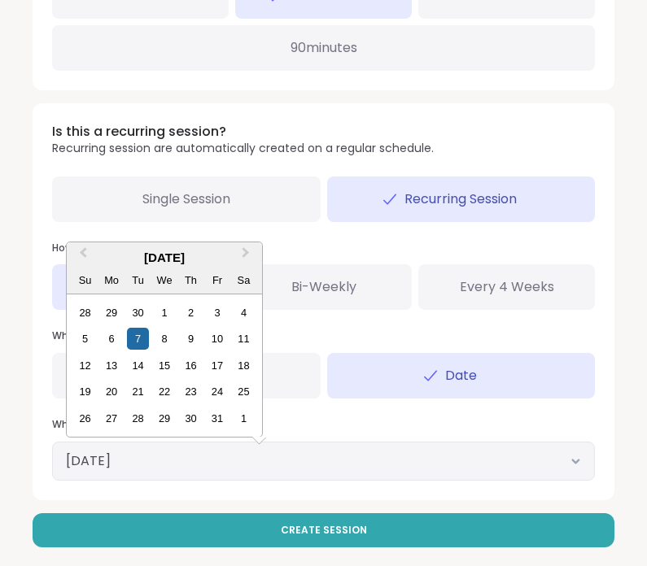
click at [142, 302] on div "30" at bounding box center [138, 313] width 22 height 22
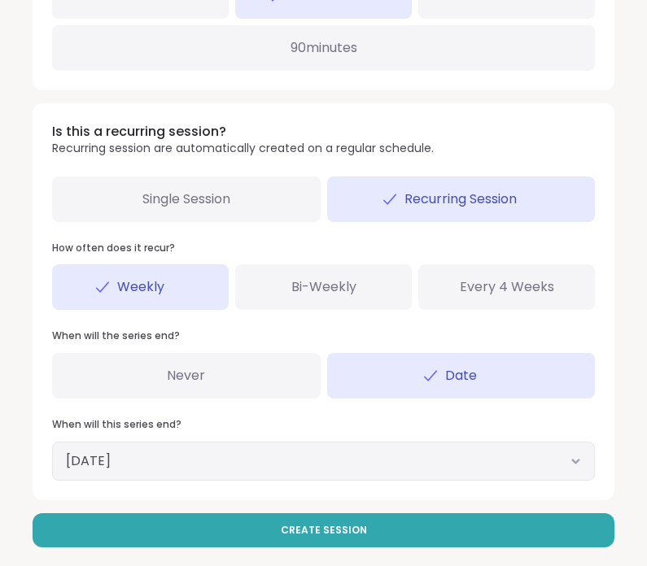
scroll to position [923, 0]
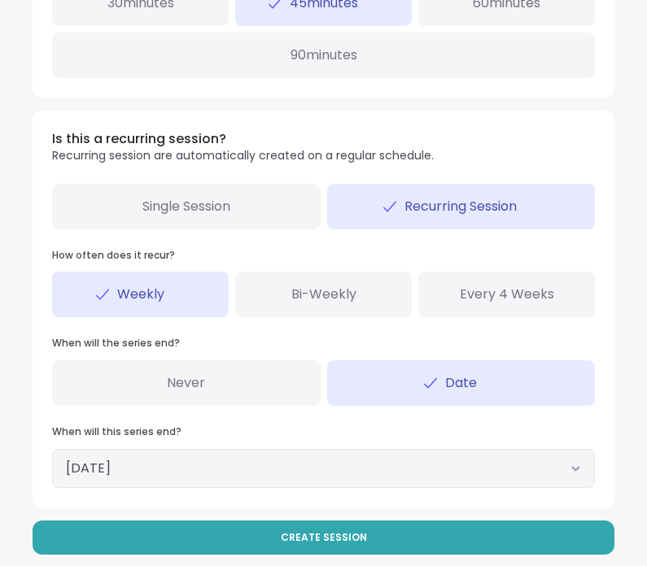
click at [271, 459] on button "[DATE]" at bounding box center [323, 469] width 515 height 20
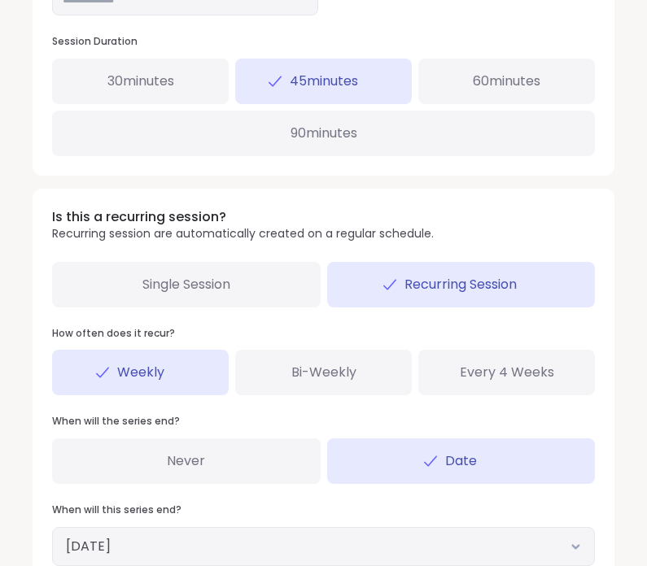
scroll to position [865, 0]
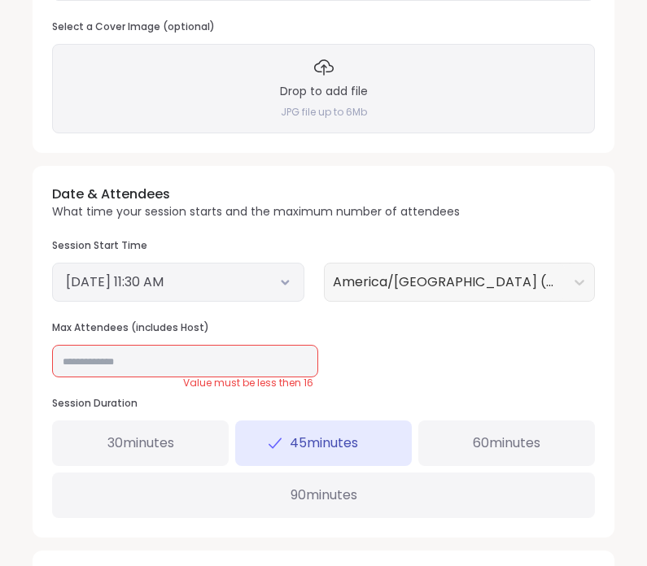
scroll to position [483, 0]
click at [255, 355] on input "**" at bounding box center [185, 361] width 266 height 33
type input "*"
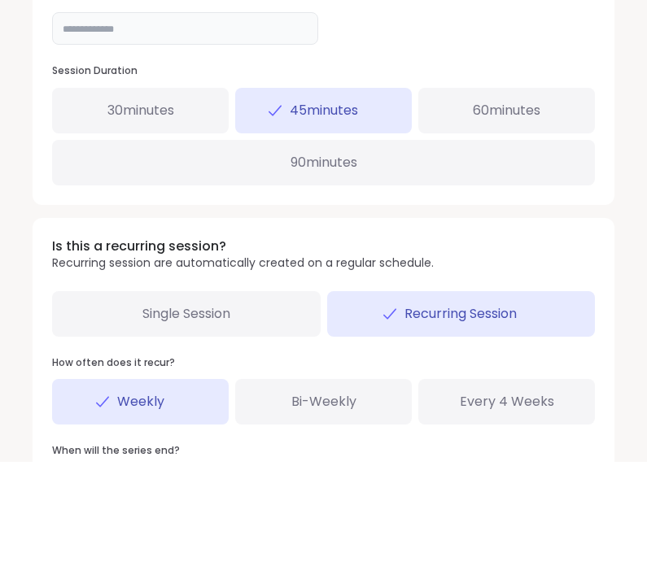
scroll to position [930, 0]
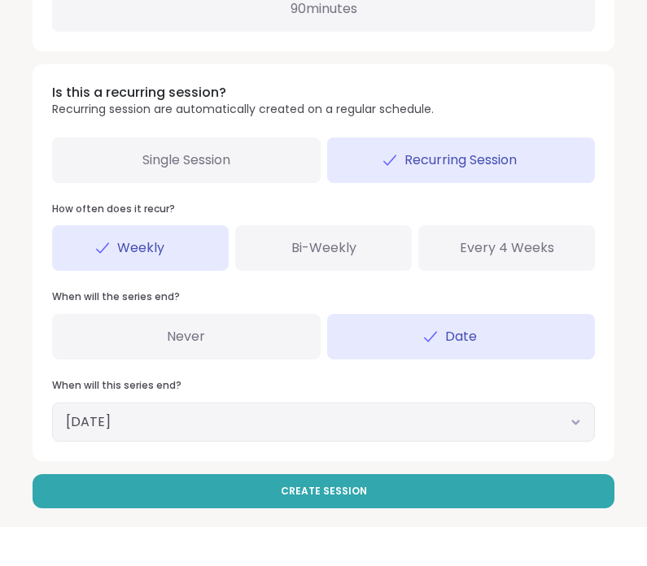
type input "**"
click at [364, 513] on button "Create Session" at bounding box center [324, 530] width 582 height 34
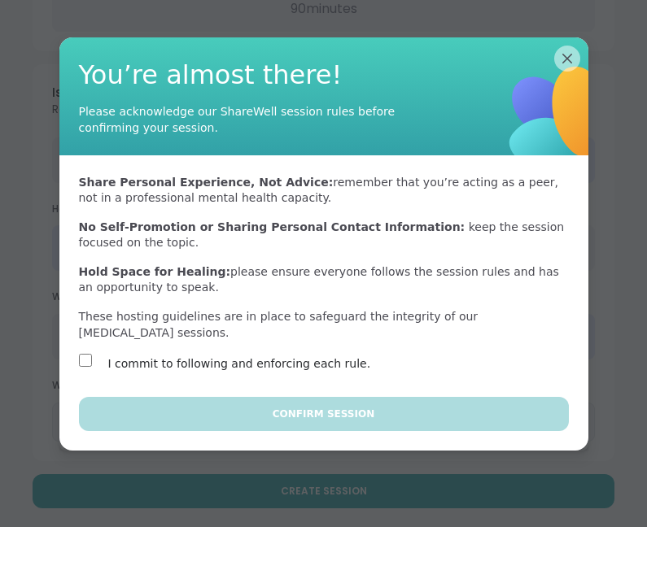
scroll to position [865, 0]
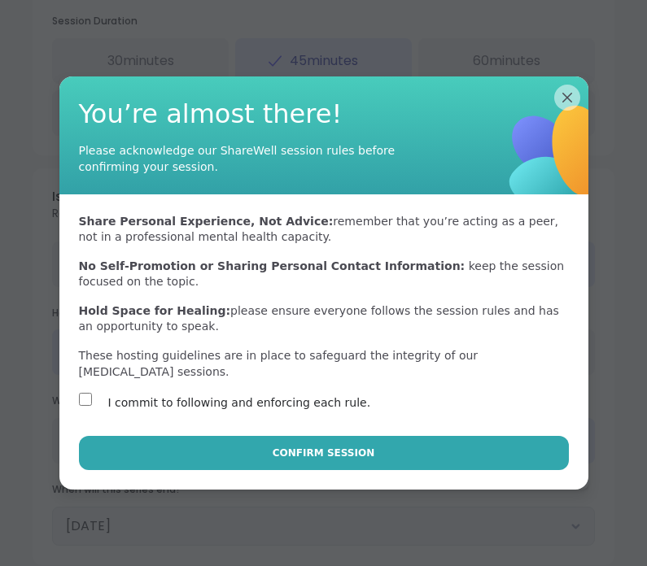
click at [283, 460] on span "Confirm Session" at bounding box center [323, 453] width 102 height 15
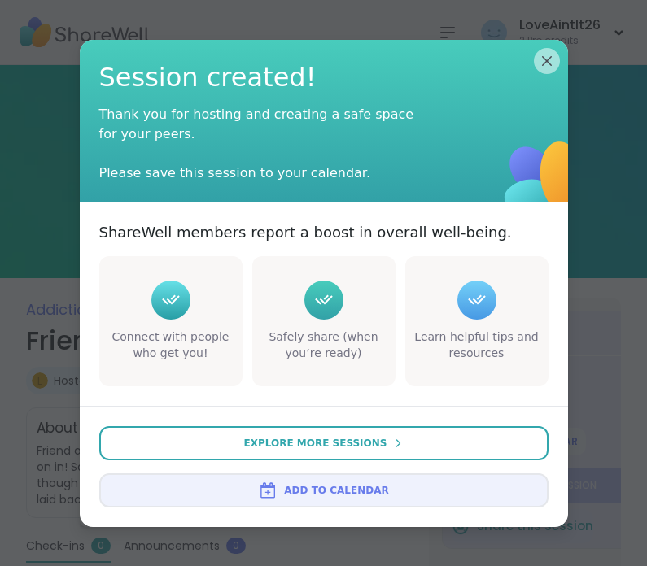
click at [378, 480] on button "Add to Calendar" at bounding box center [323, 490] width 449 height 34
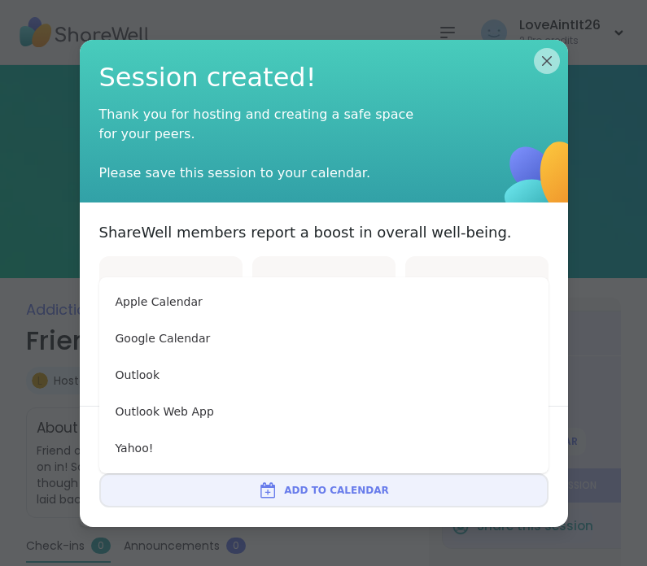
click at [216, 343] on button "Google Calendar" at bounding box center [324, 338] width 436 height 37
type textarea "*"
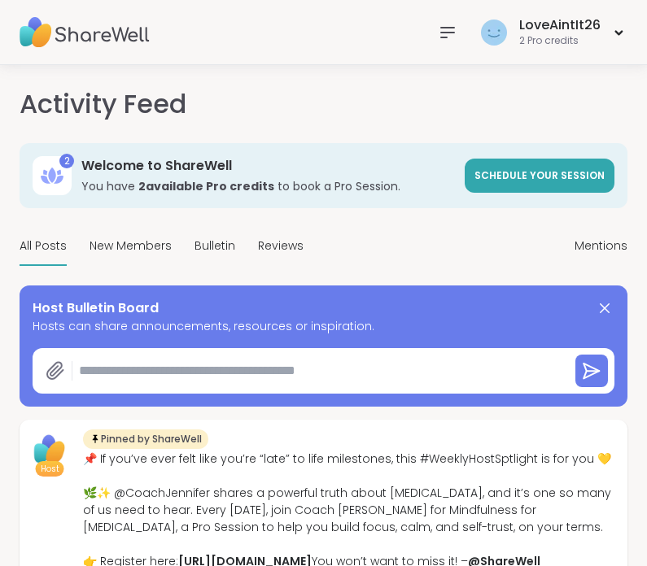
click at [66, 32] on img at bounding box center [85, 32] width 130 height 57
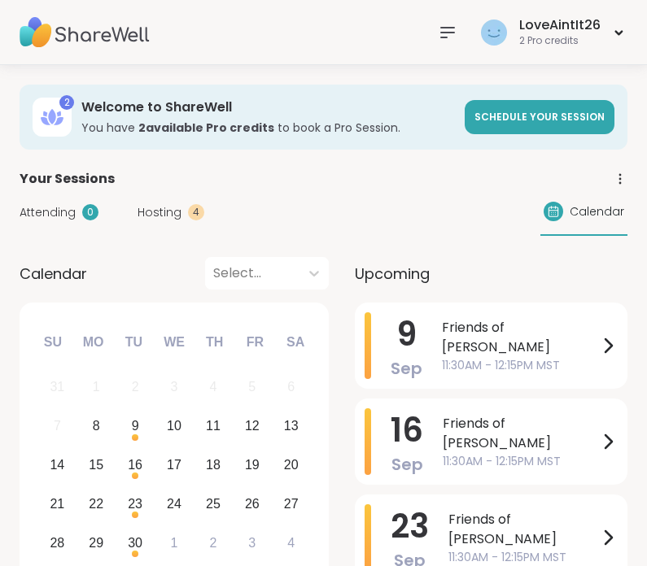
click at [594, 338] on span "Friends of [PERSON_NAME]" at bounding box center [520, 337] width 156 height 39
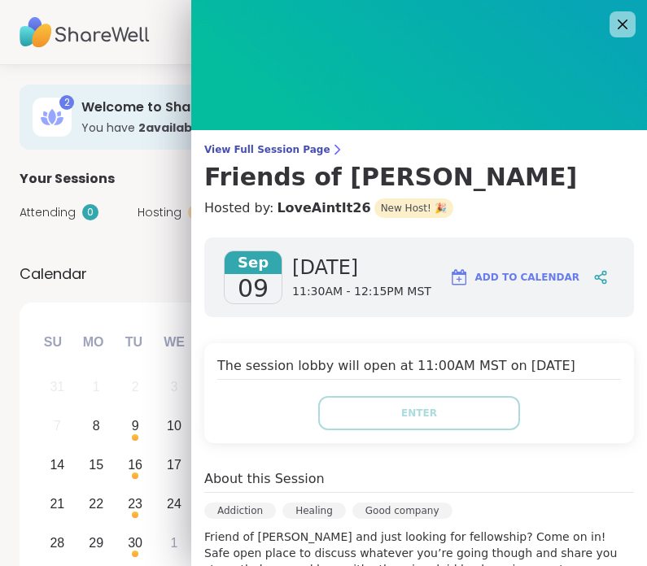
click at [278, 151] on span "View Full Session Page" at bounding box center [418, 149] width 429 height 13
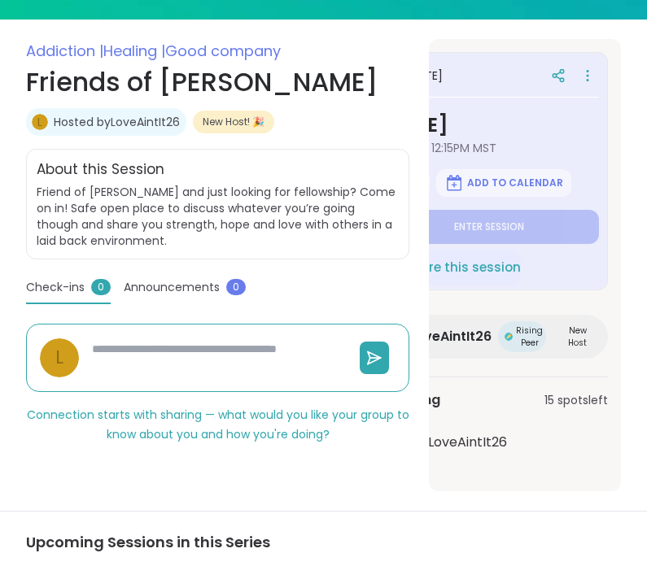
scroll to position [0, 72]
click at [592, 68] on icon at bounding box center [587, 75] width 16 height 23
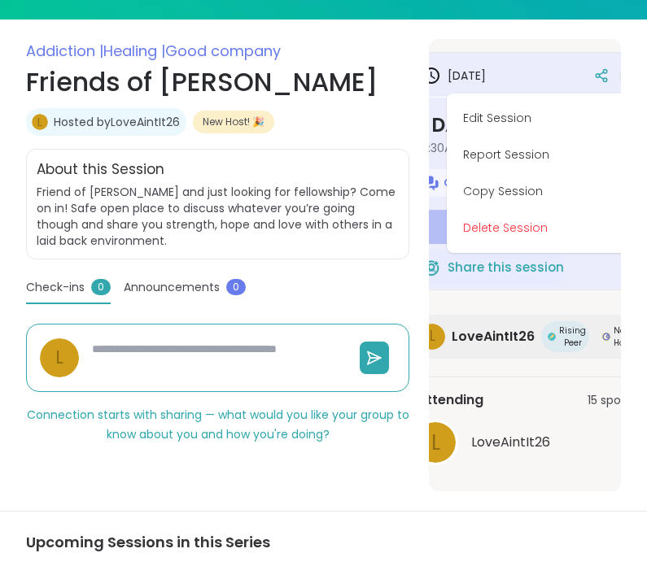
scroll to position [0, 32]
click at [498, 123] on button "Edit Session" at bounding box center [542, 118] width 182 height 37
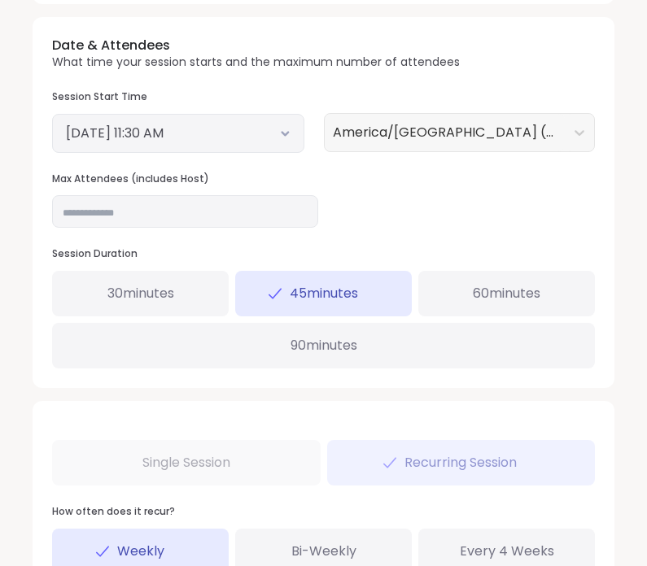
scroll to position [691, 0]
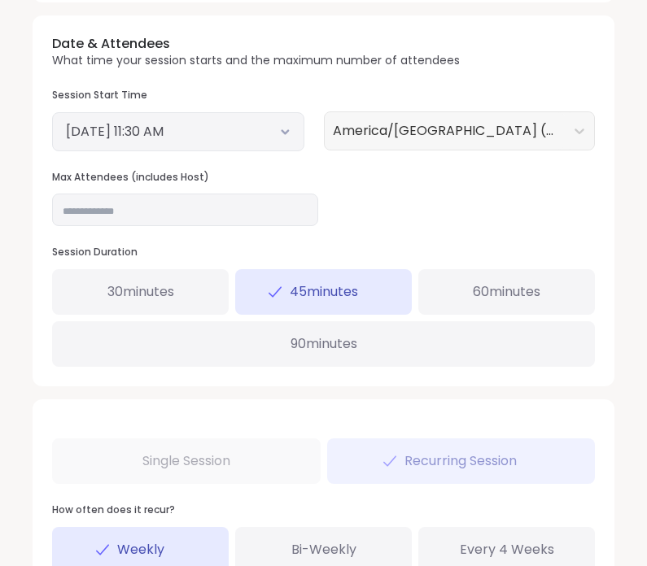
click at [301, 112] on div "[DATE] 11:30 AM" at bounding box center [178, 131] width 252 height 39
click at [286, 130] on icon at bounding box center [284, 131] width 6 height 3
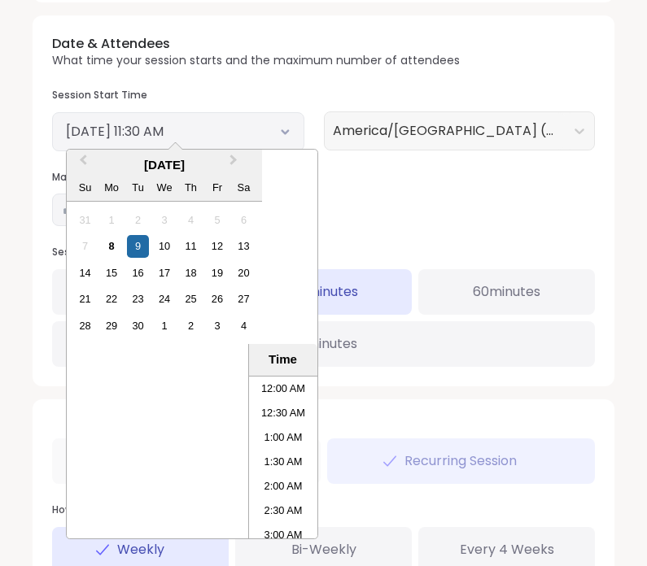
scroll to position [492, 0]
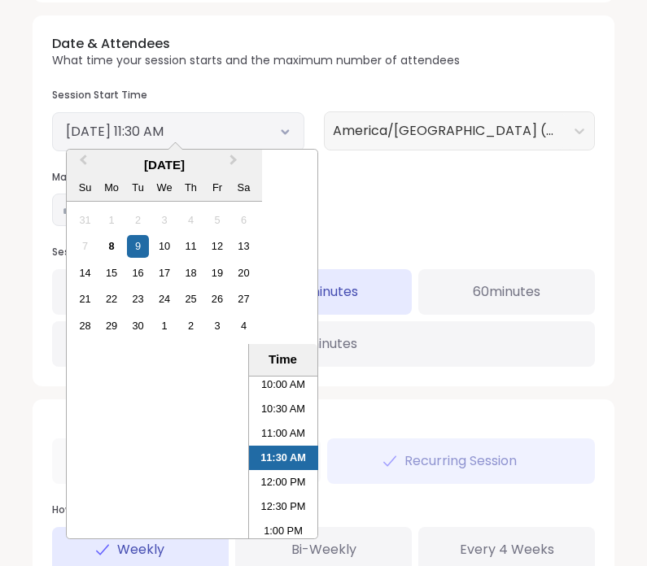
click at [283, 438] on li "11:00 AM" at bounding box center [283, 433] width 69 height 24
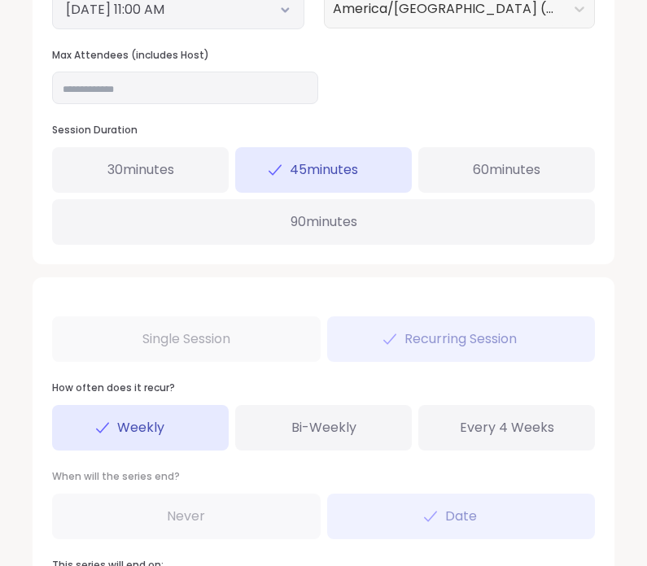
scroll to position [929, 0]
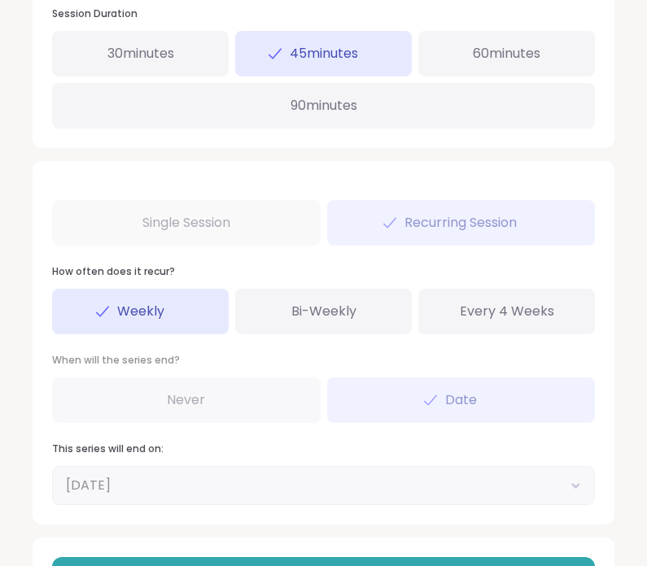
click at [362, 567] on span "Save Session Edits" at bounding box center [323, 574] width 105 height 15
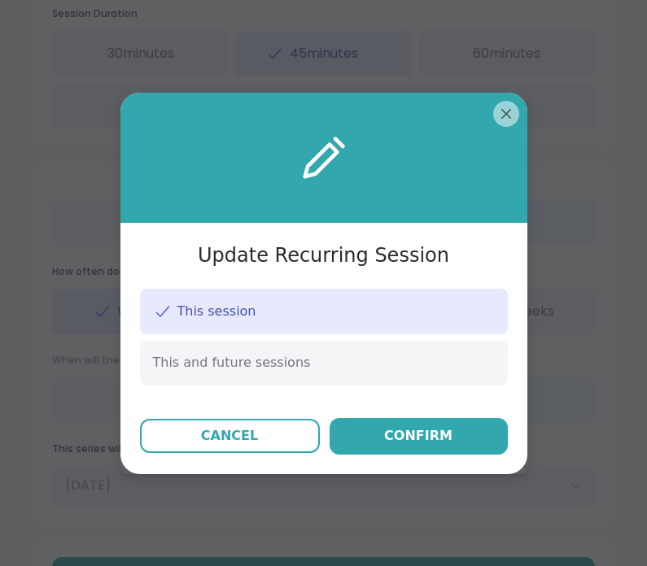
click at [338, 385] on div "This and future sessions" at bounding box center [324, 363] width 368 height 44
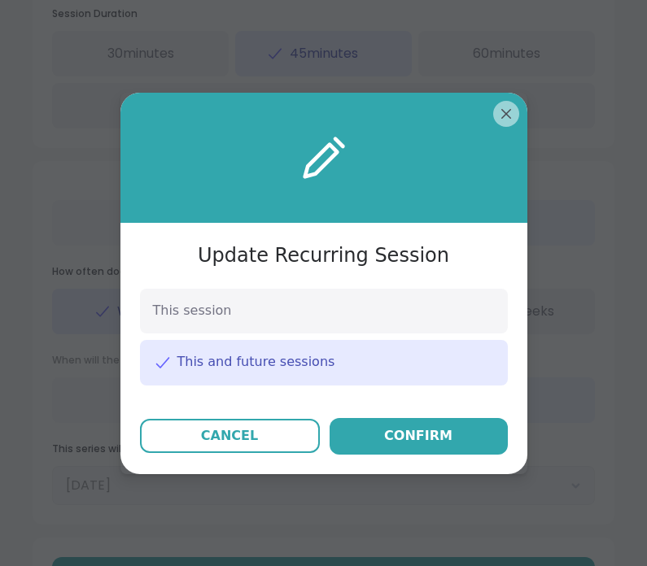
click at [412, 446] on div "Confirm" at bounding box center [418, 436] width 68 height 20
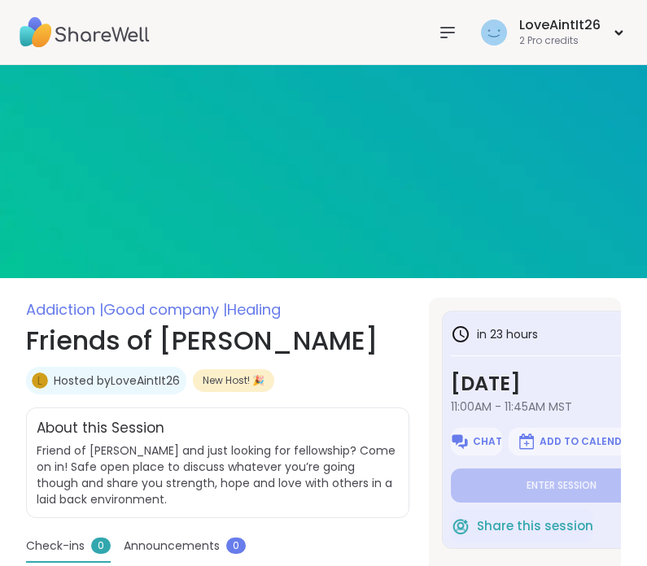
click at [89, 29] on img at bounding box center [85, 32] width 130 height 57
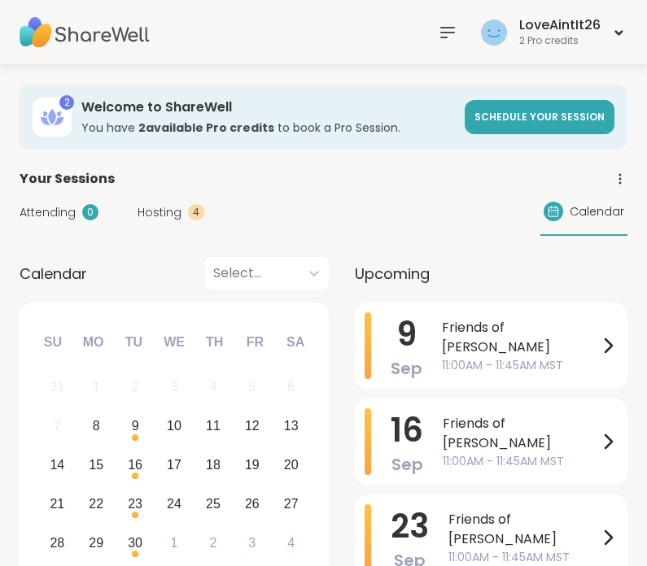
click at [539, 357] on span "11:00AM - 11:45AM MST" at bounding box center [520, 365] width 156 height 17
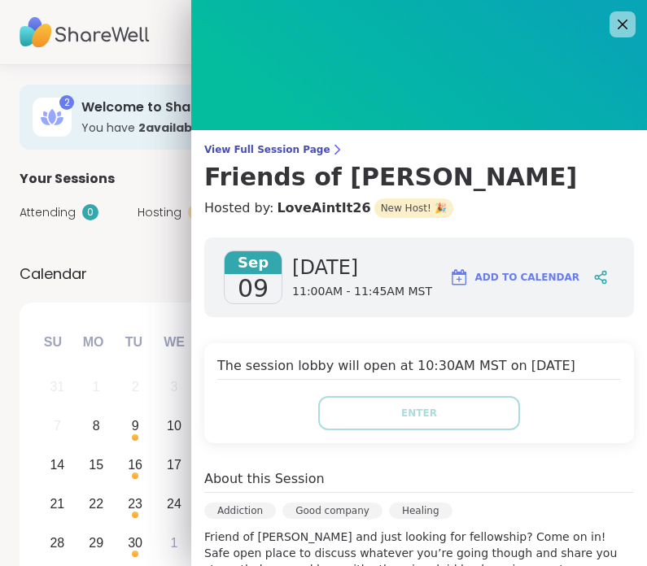
click at [602, 284] on icon at bounding box center [600, 277] width 15 height 15
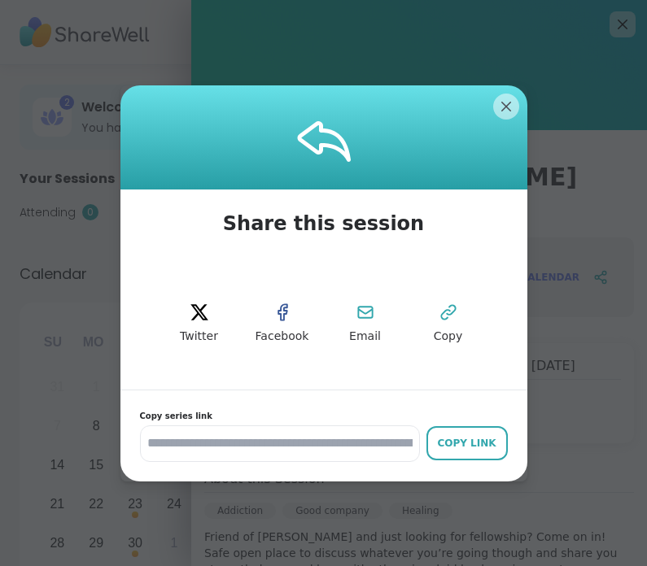
click at [446, 323] on button "Copy" at bounding box center [448, 323] width 73 height 73
click at [451, 320] on icon at bounding box center [448, 313] width 20 height 20
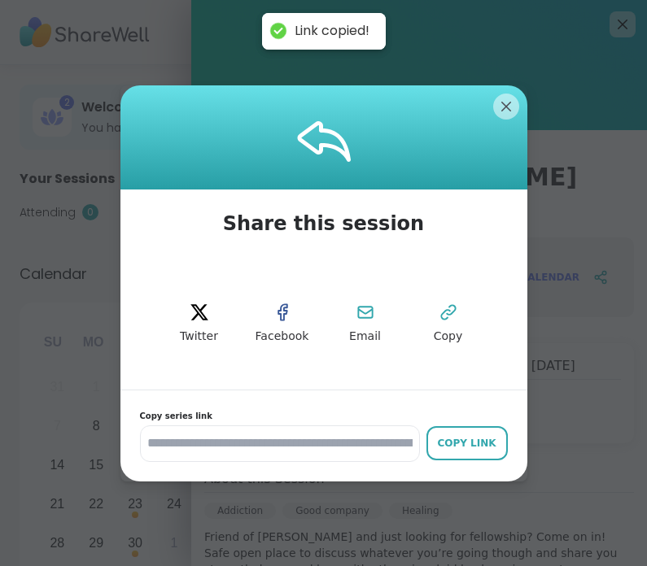
click at [465, 436] on div "Copy Link" at bounding box center [466, 443] width 65 height 15
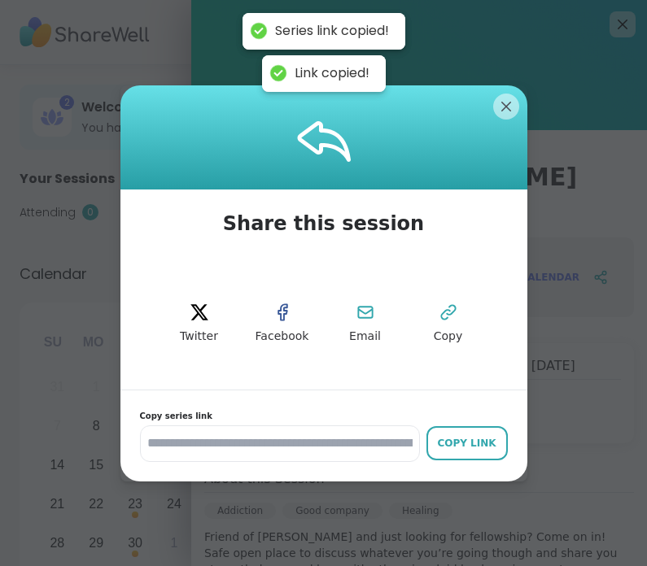
click at [490, 103] on div at bounding box center [323, 137] width 407 height 104
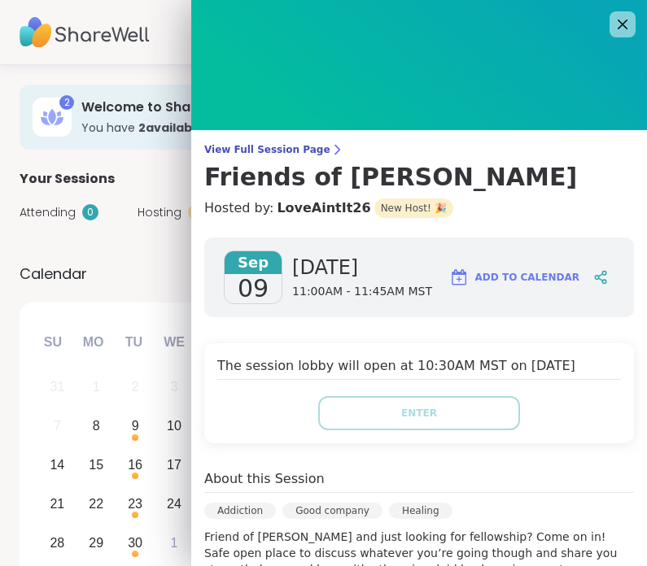
click at [606, 19] on img at bounding box center [418, 65] width 455 height 130
click at [618, 26] on icon at bounding box center [622, 25] width 20 height 20
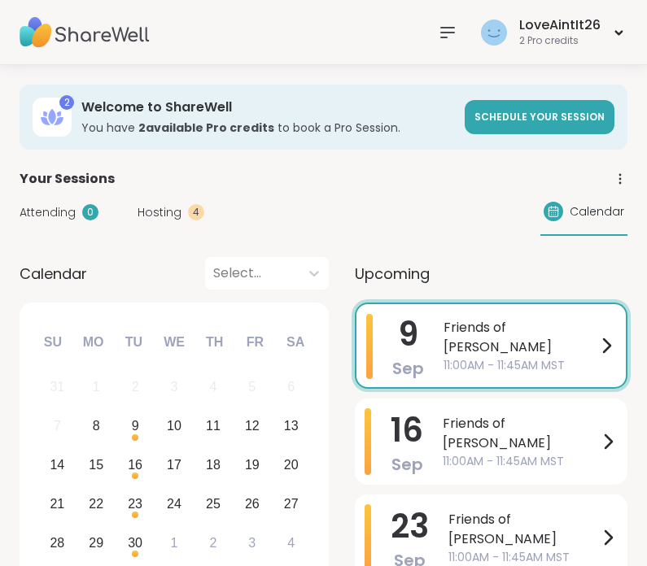
click at [178, 212] on span "Hosting" at bounding box center [159, 212] width 44 height 17
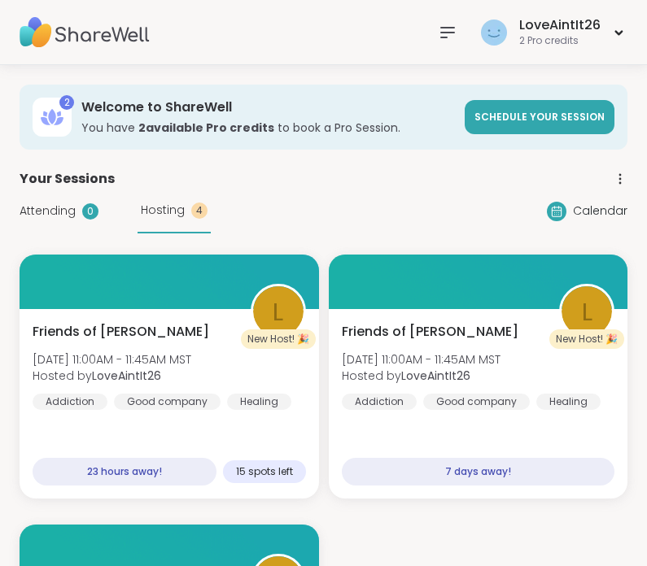
click at [453, 46] on div at bounding box center [447, 32] width 33 height 33
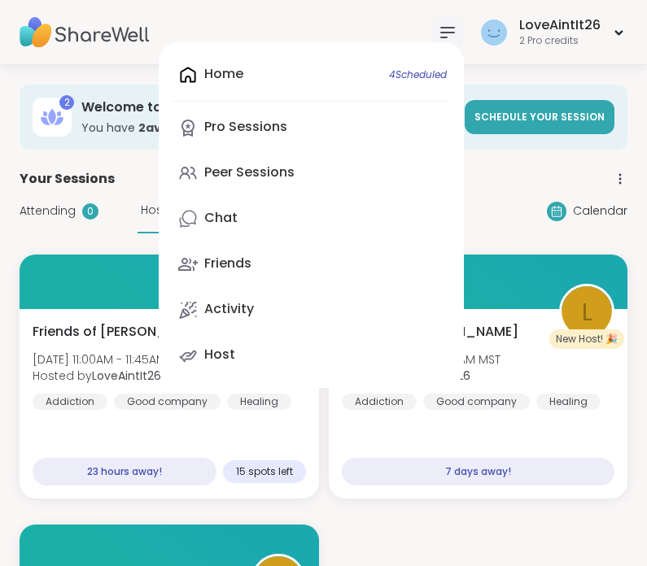
click at [282, 319] on link "Activity" at bounding box center [311, 309] width 279 height 39
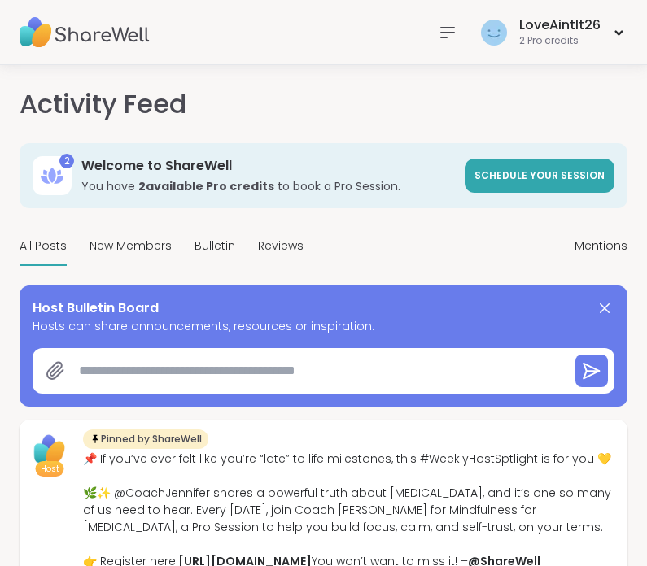
click at [354, 373] on textarea at bounding box center [317, 371] width 490 height 33
click at [163, 363] on textarea at bounding box center [317, 371] width 490 height 33
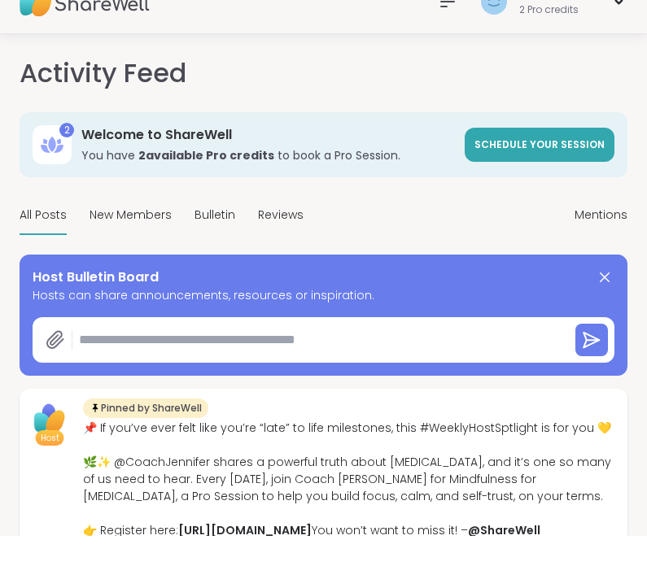
click at [142, 355] on textarea at bounding box center [317, 371] width 490 height 33
click at [122, 355] on textarea at bounding box center [317, 371] width 490 height 33
paste textarea "**********"
type textarea "*"
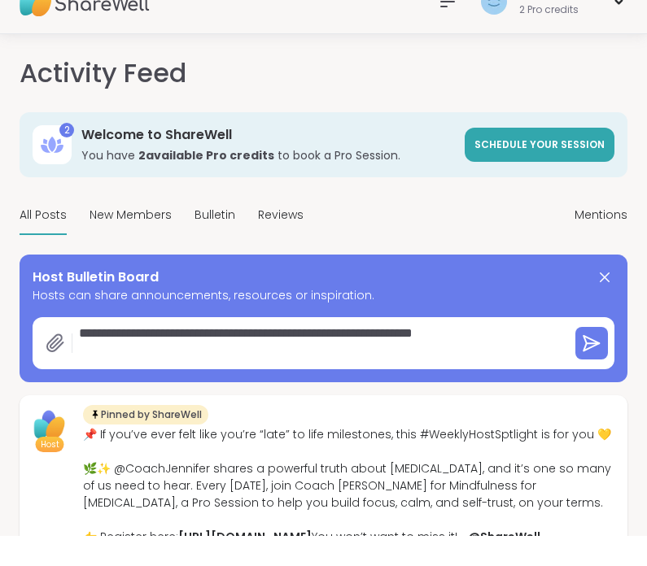
type textarea "**********"
click at [577, 358] on button at bounding box center [591, 374] width 33 height 33
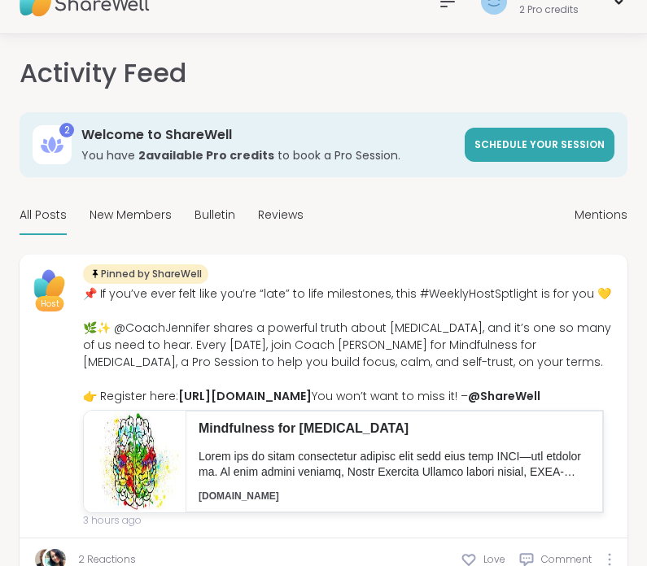
click at [214, 215] on span "Bulletin" at bounding box center [214, 215] width 41 height 17
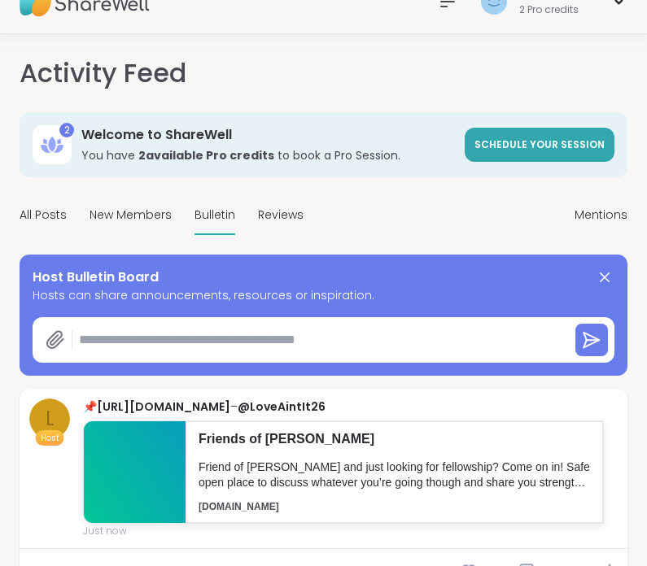
click at [356, 342] on textarea at bounding box center [317, 340] width 490 height 33
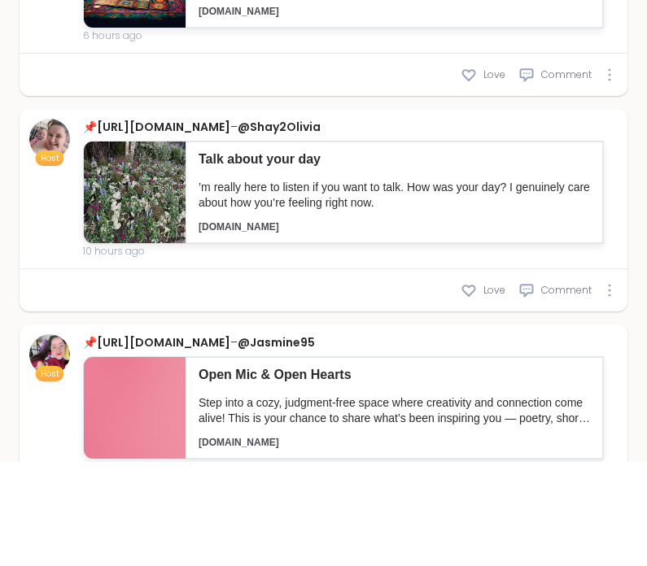
scroll to position [1706, 0]
type textarea "*"
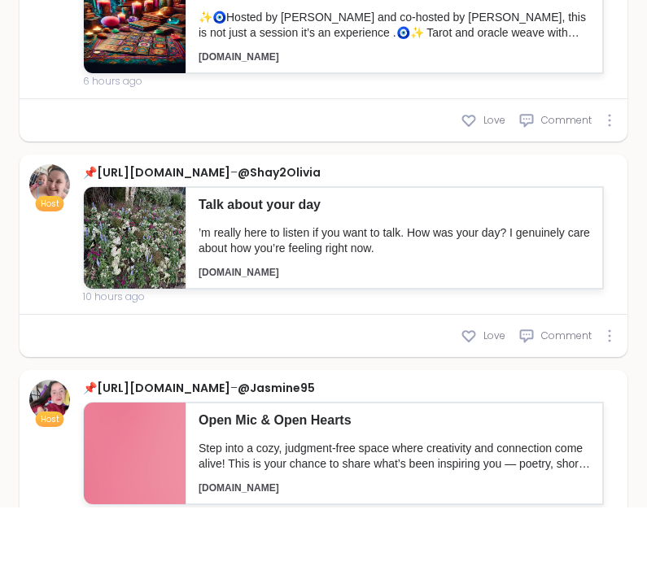
click at [398, 100] on p "✨🧿Hosted by Steven and co-hosted by Alyssa, this is not just a session it’s an …" at bounding box center [393, 84] width 391 height 32
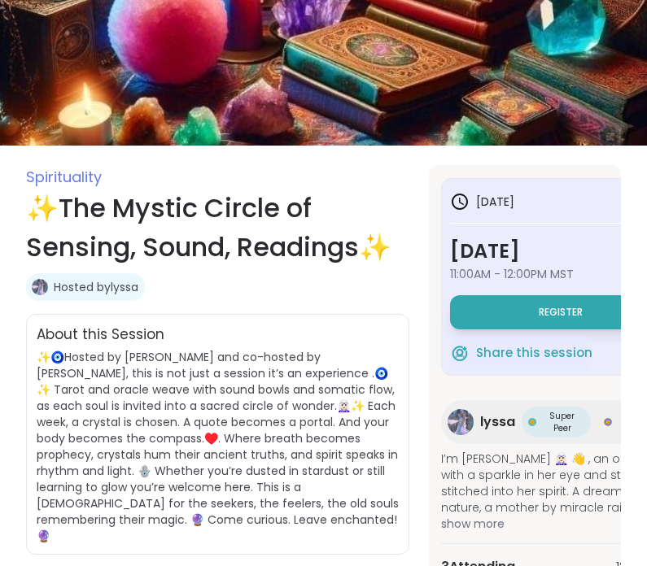
scroll to position [0, 2]
click at [528, 307] on button "Register" at bounding box center [559, 312] width 220 height 34
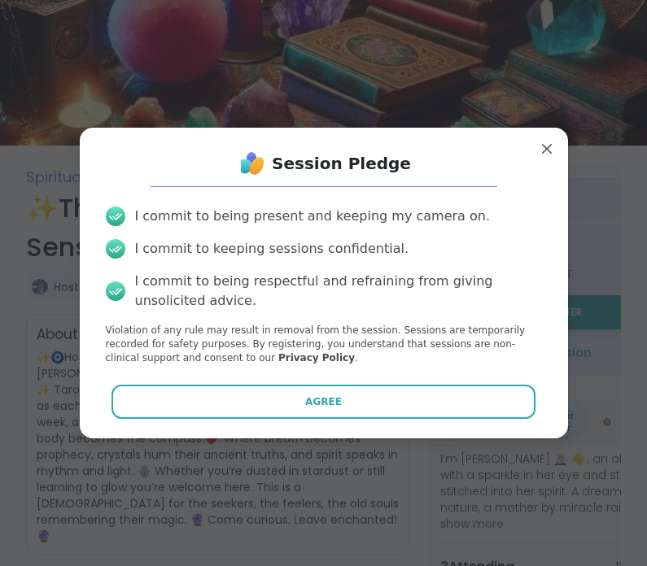
click at [416, 419] on button "Agree" at bounding box center [323, 402] width 424 height 34
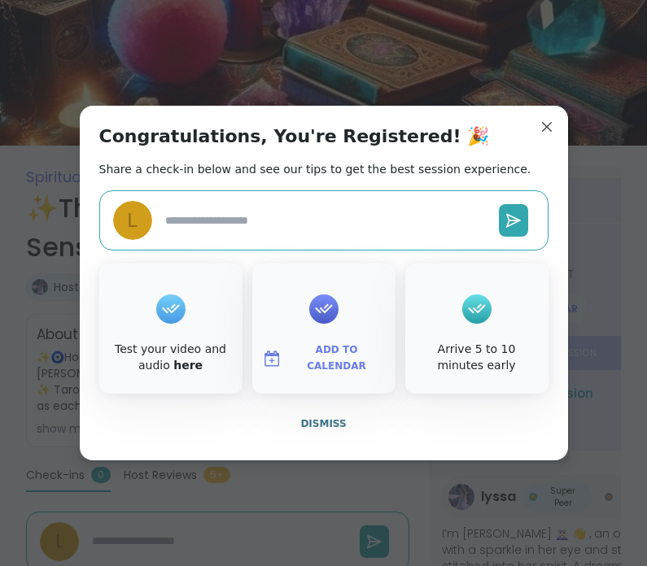
click at [321, 321] on icon at bounding box center [324, 308] width 26 height 25
click at [338, 374] on span "Add to Calendar" at bounding box center [337, 358] width 98 height 32
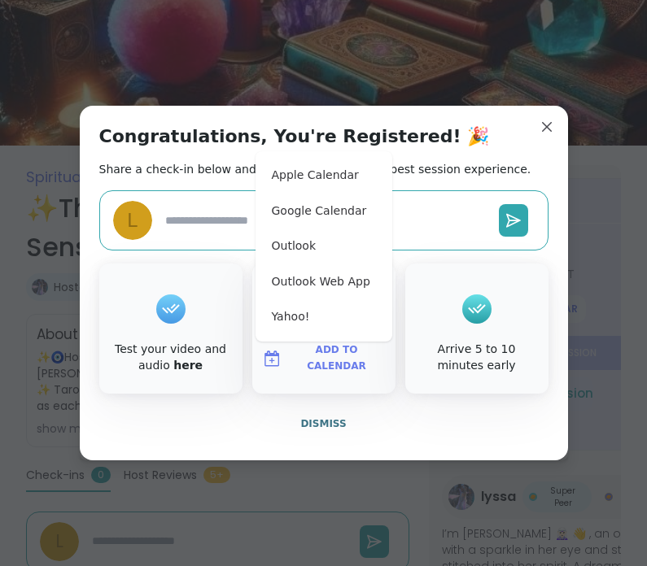
click at [328, 194] on button "Apple Calendar" at bounding box center [324, 176] width 124 height 36
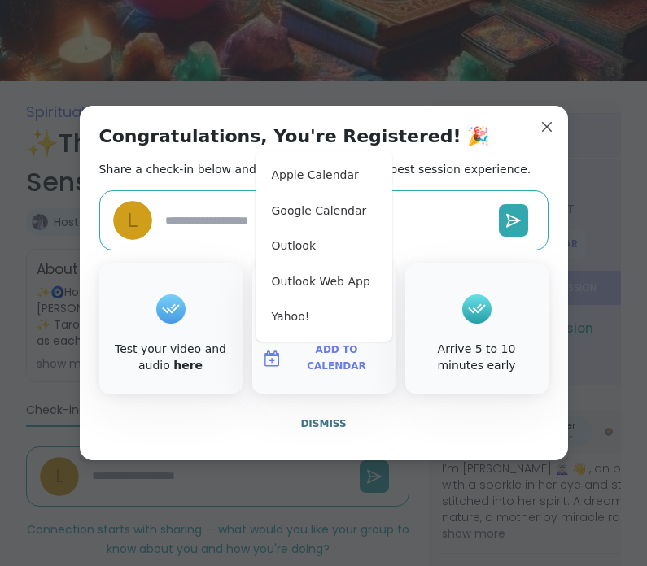
click at [329, 211] on button "Google Calendar" at bounding box center [324, 212] width 124 height 36
type textarea "*"
